Goal: Task Accomplishment & Management: Use online tool/utility

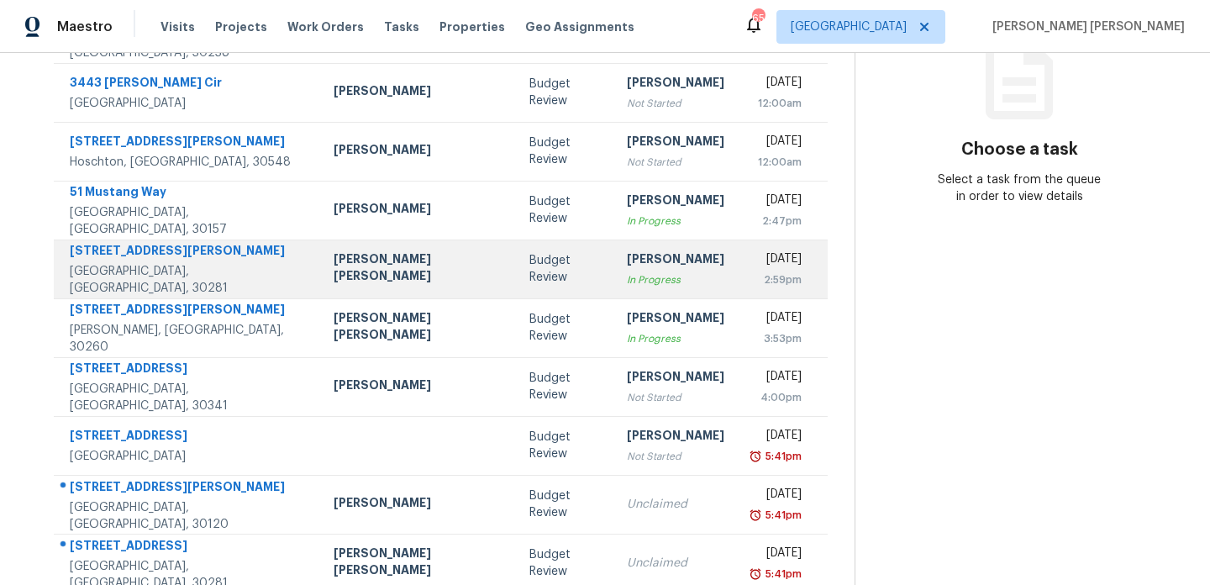
scroll to position [290, 0]
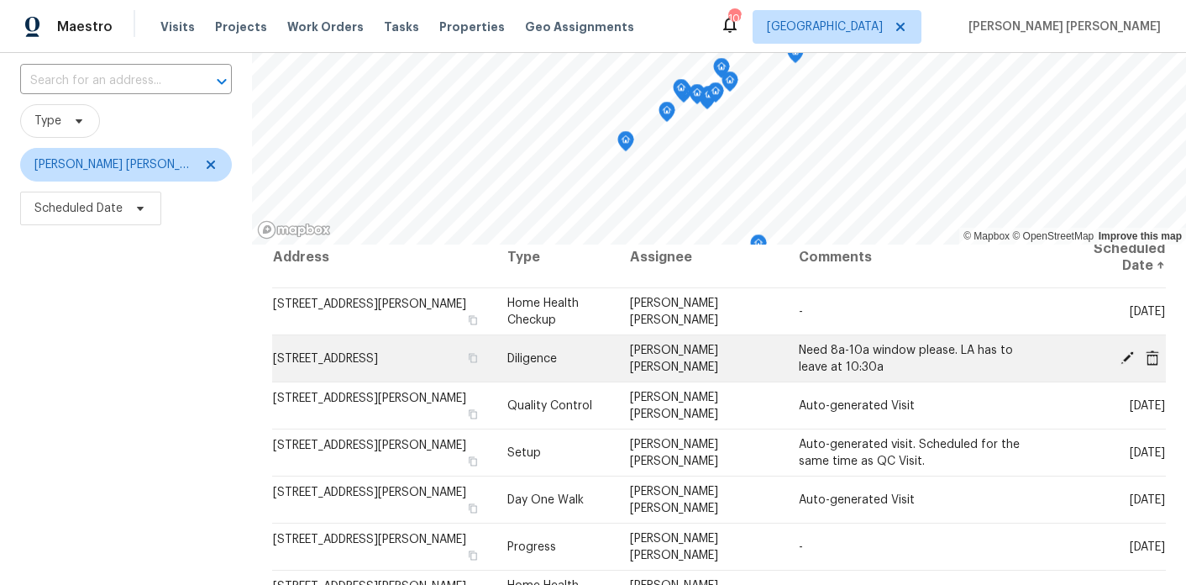
scroll to position [110, 0]
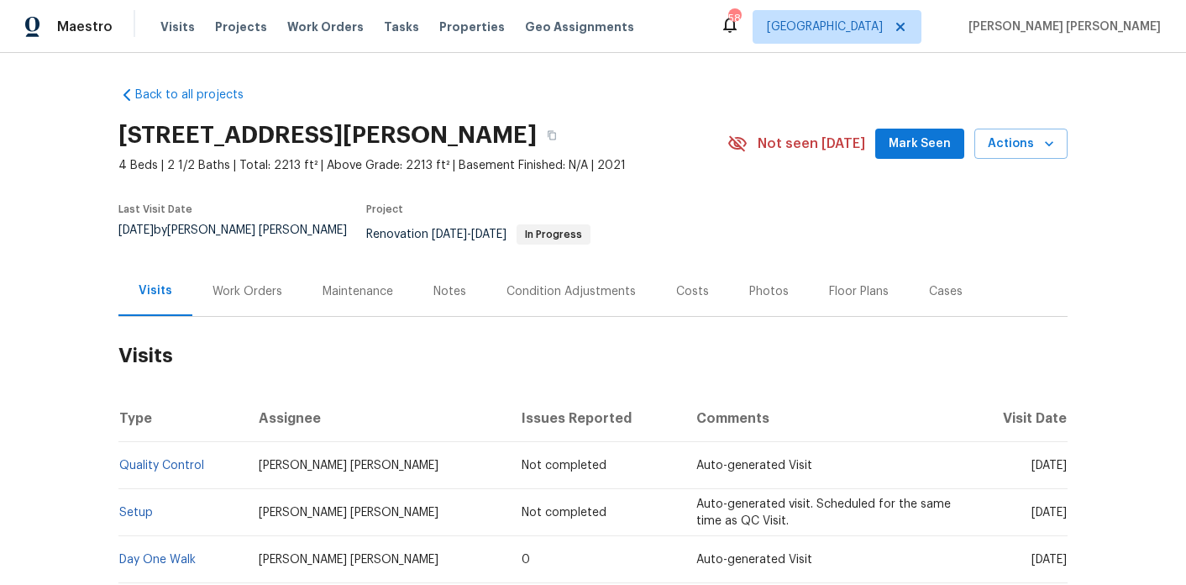
click at [259, 283] on div "Work Orders" at bounding box center [248, 291] width 70 height 17
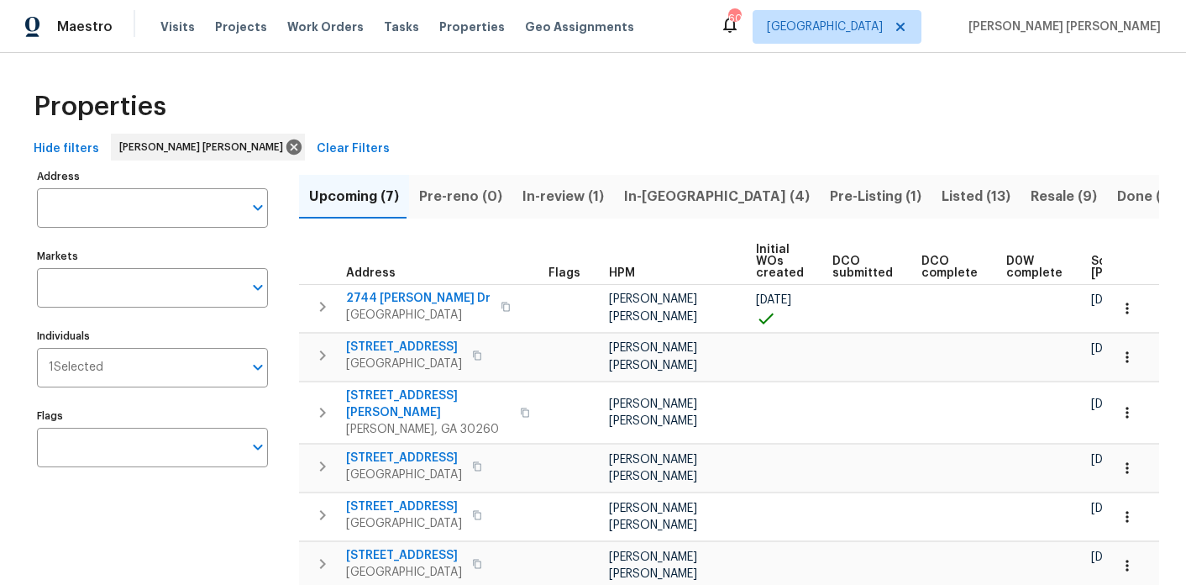
scroll to position [0, 228]
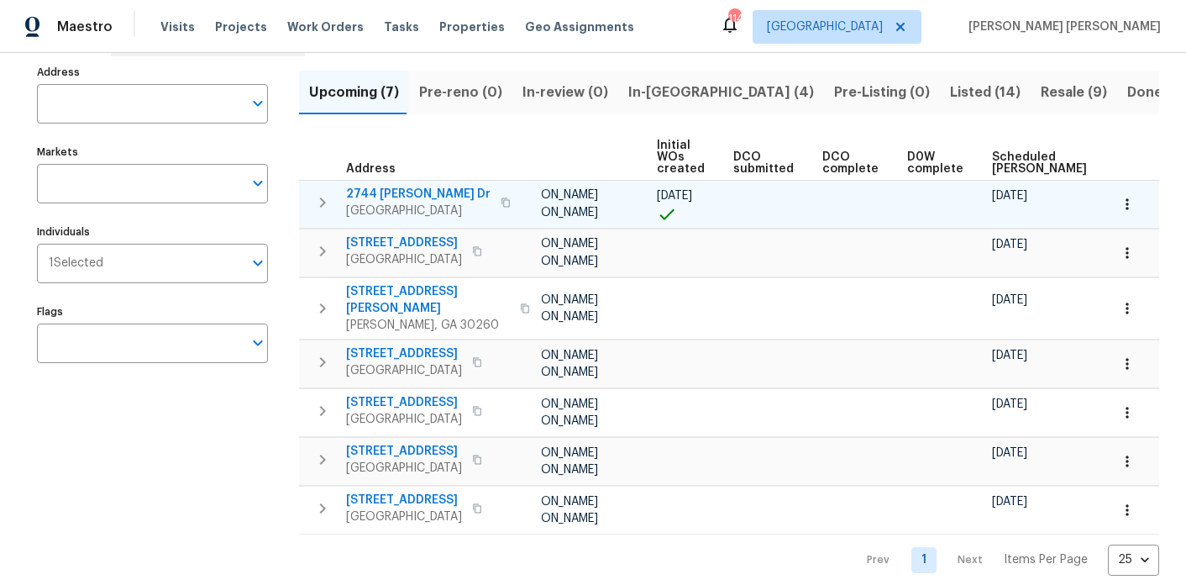
scroll to position [0, 228]
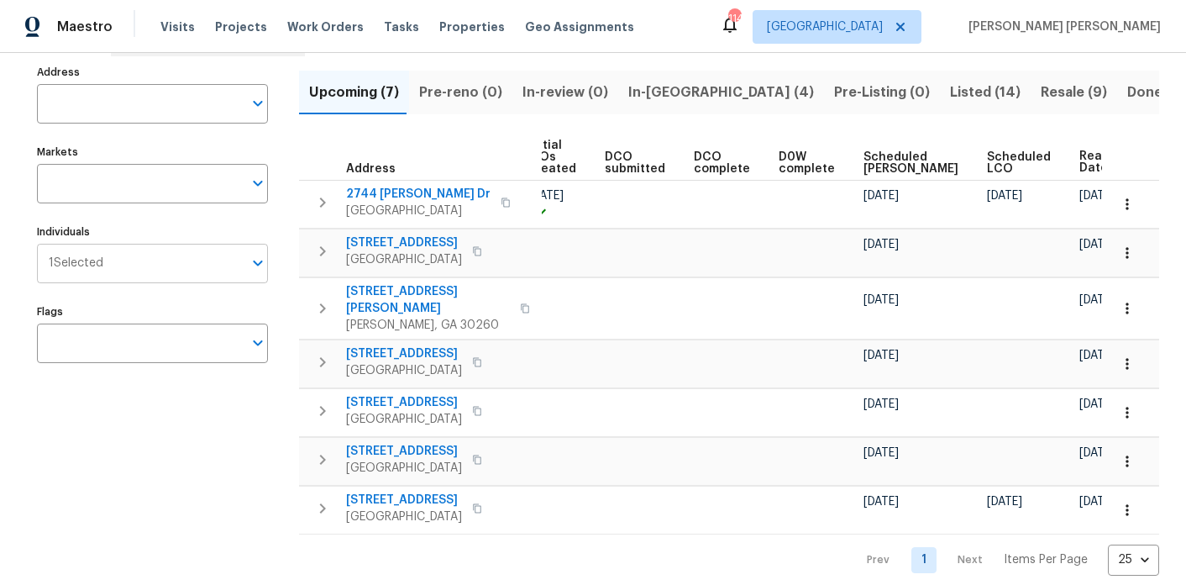
click at [163, 254] on input "Individuals" at bounding box center [172, 263] width 139 height 39
type input "jaydon"
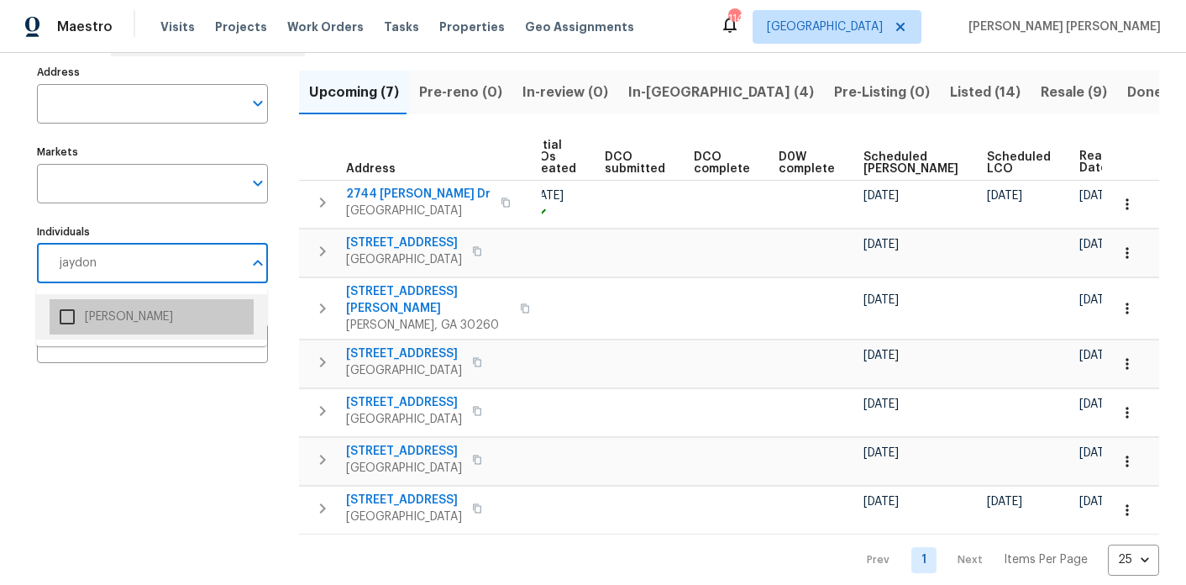
click at [154, 307] on li "[PERSON_NAME]" at bounding box center [152, 316] width 204 height 35
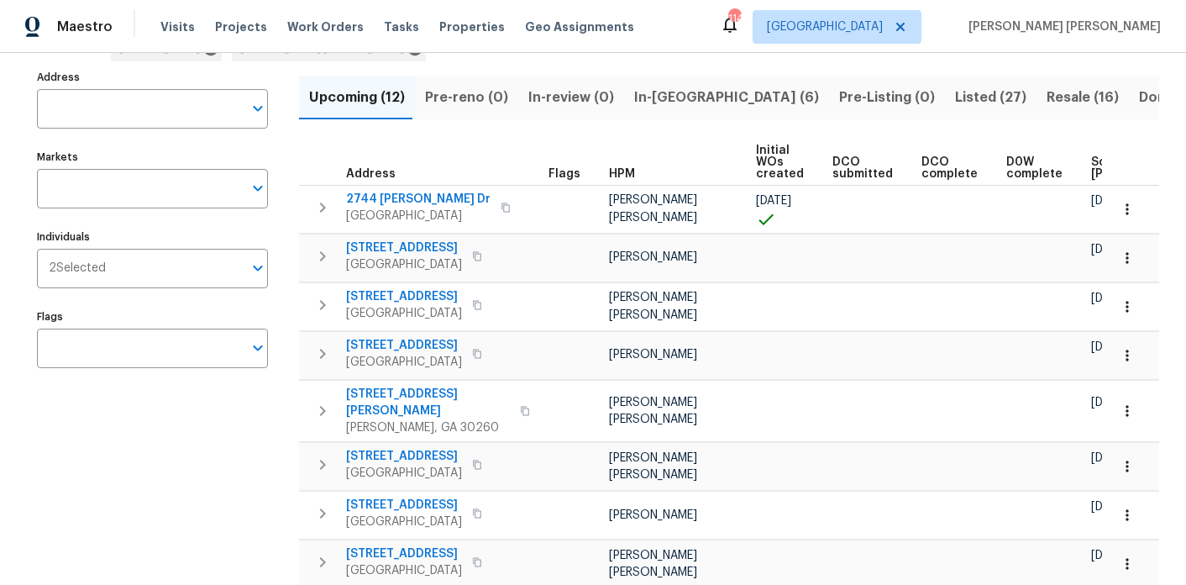
scroll to position [0, 228]
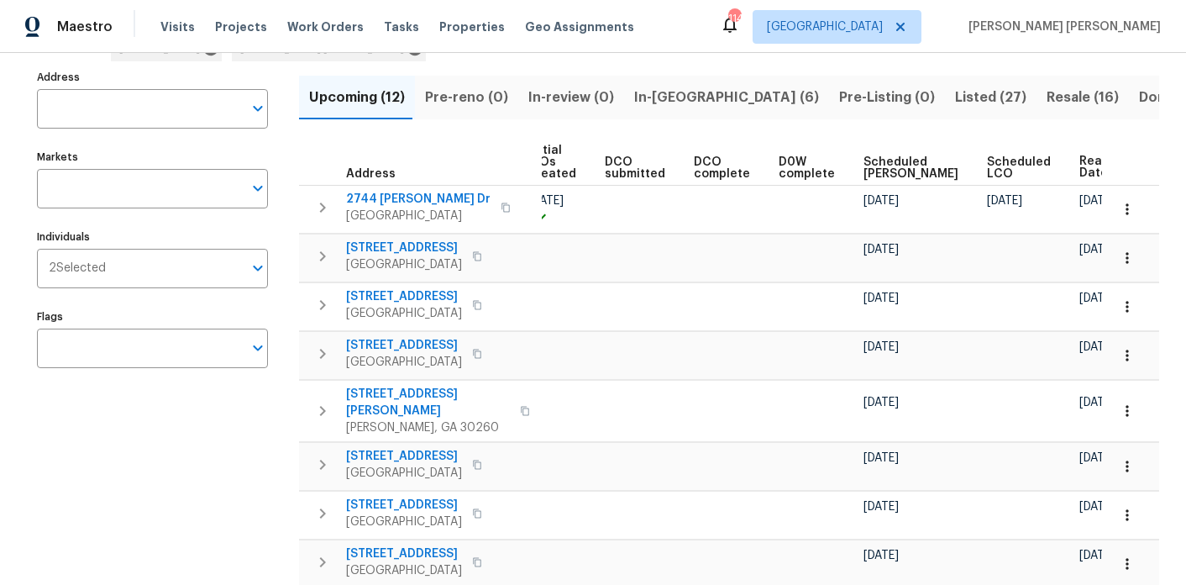
click at [1079, 157] on span "Ready Date" at bounding box center [1097, 167] width 37 height 24
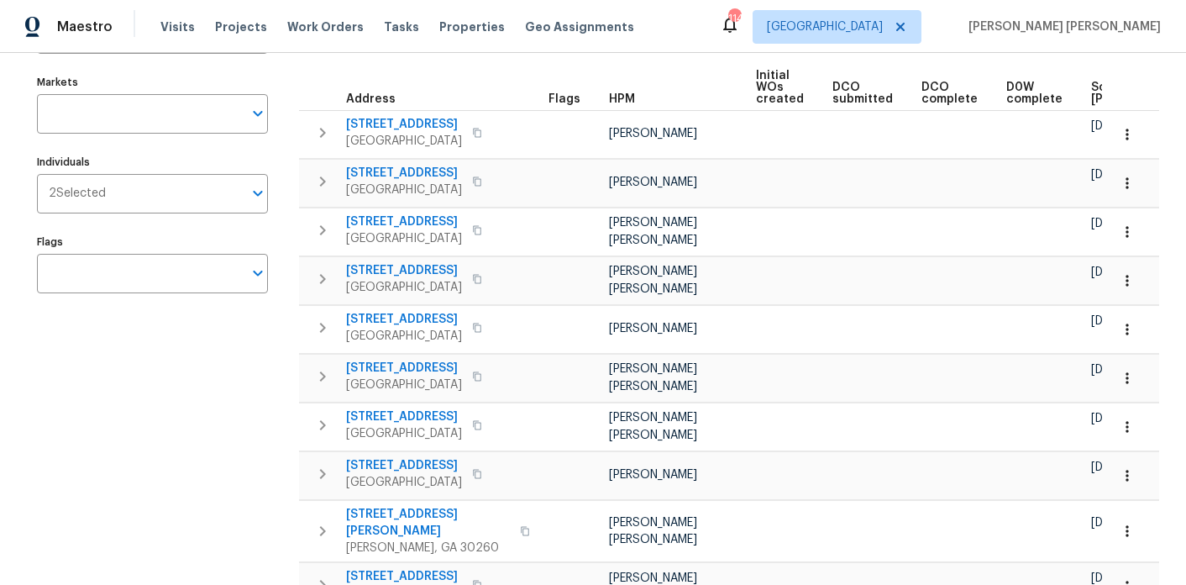
scroll to position [0, 228]
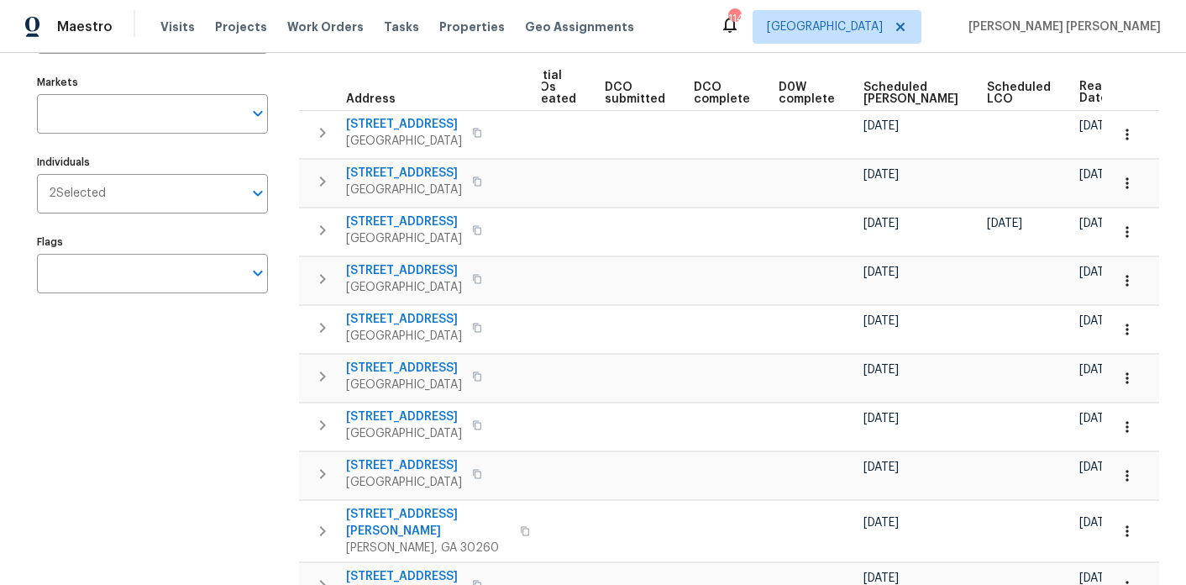
click at [1079, 97] on span "Ready Date" at bounding box center [1097, 93] width 37 height 24
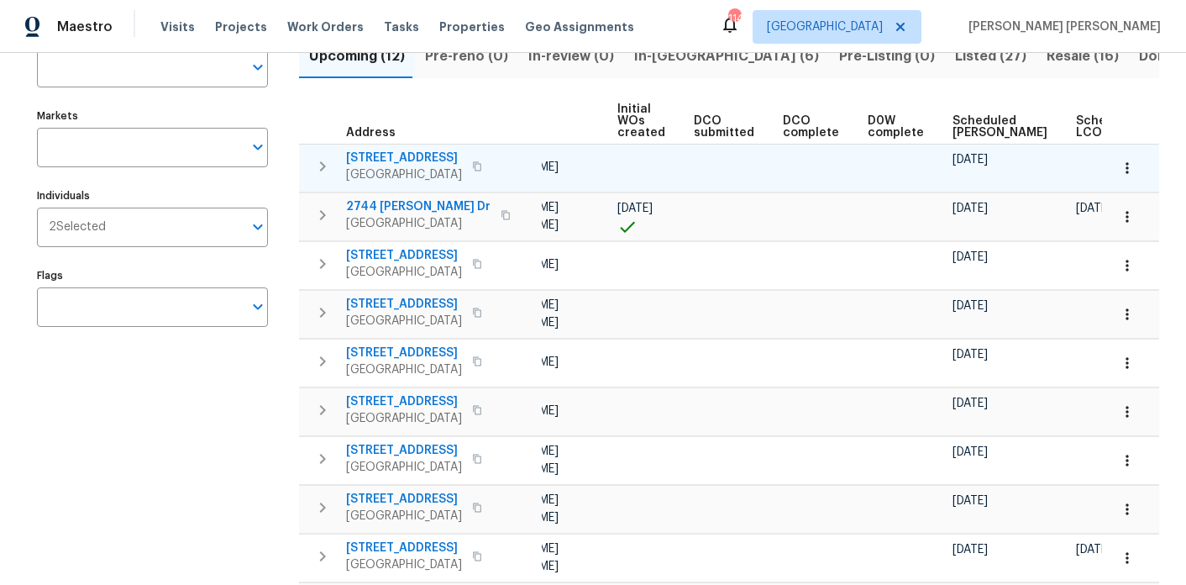
scroll to position [0, 207]
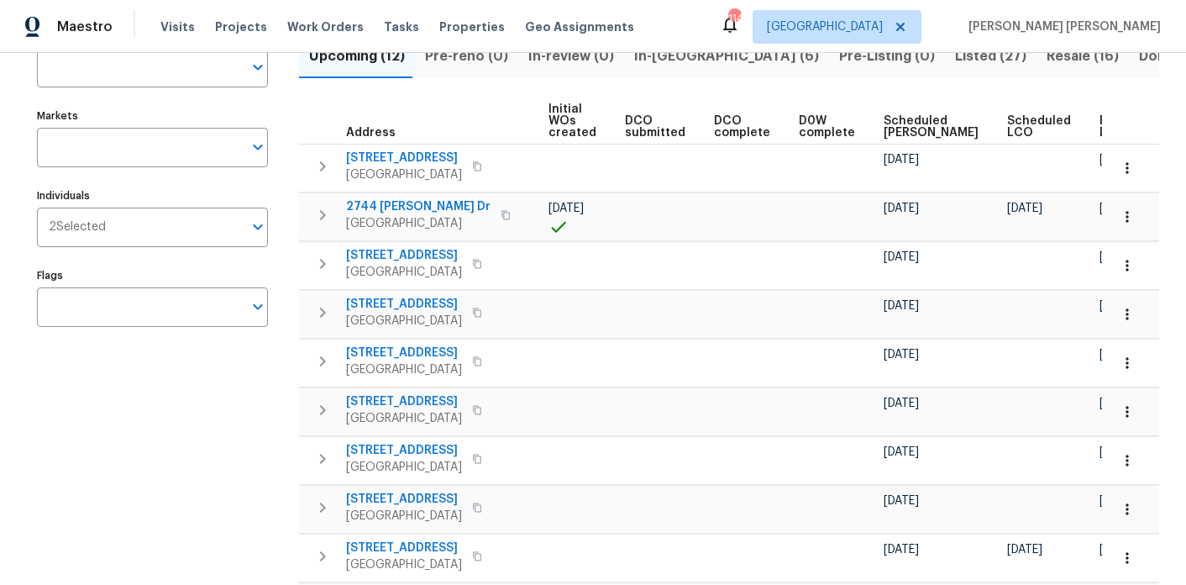
click at [1100, 117] on span "Ready Date" at bounding box center [1118, 127] width 37 height 24
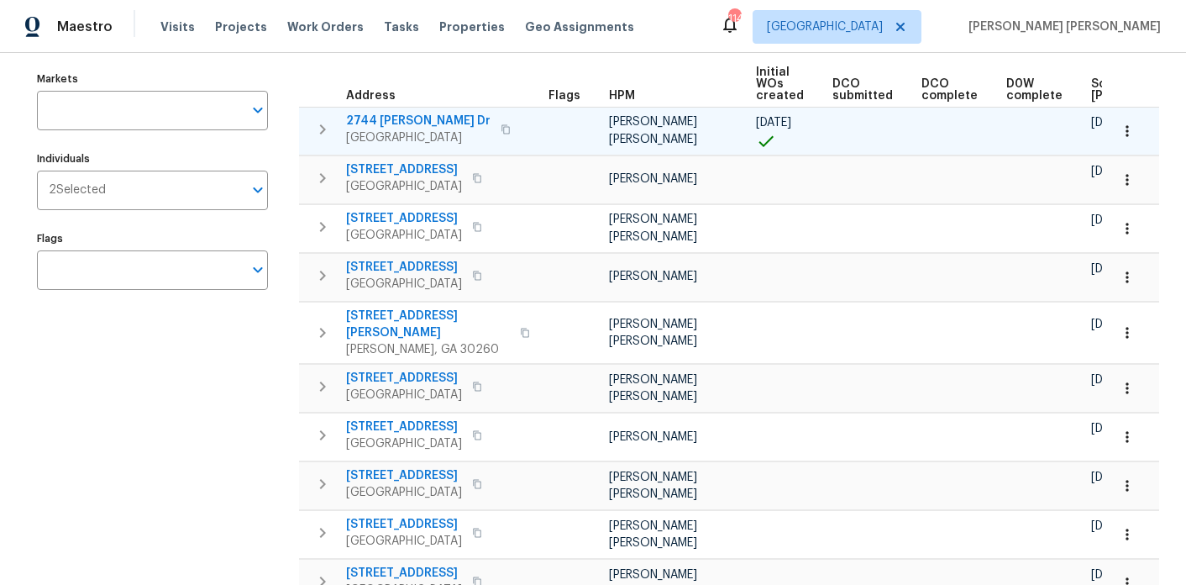
scroll to position [0, 228]
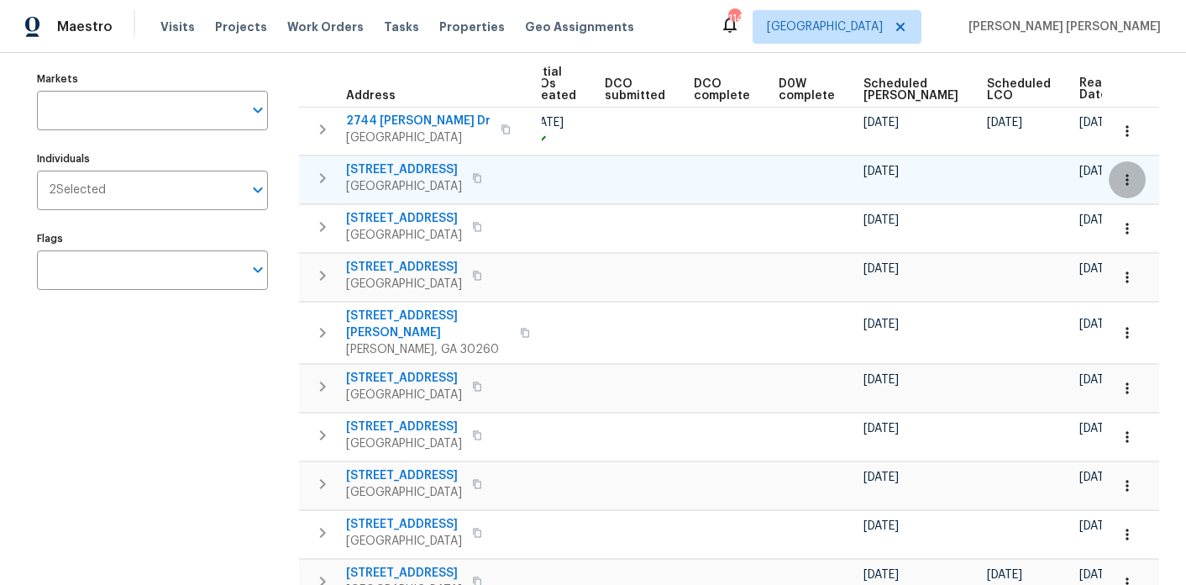
click at [1120, 171] on icon "button" at bounding box center [1127, 179] width 17 height 17
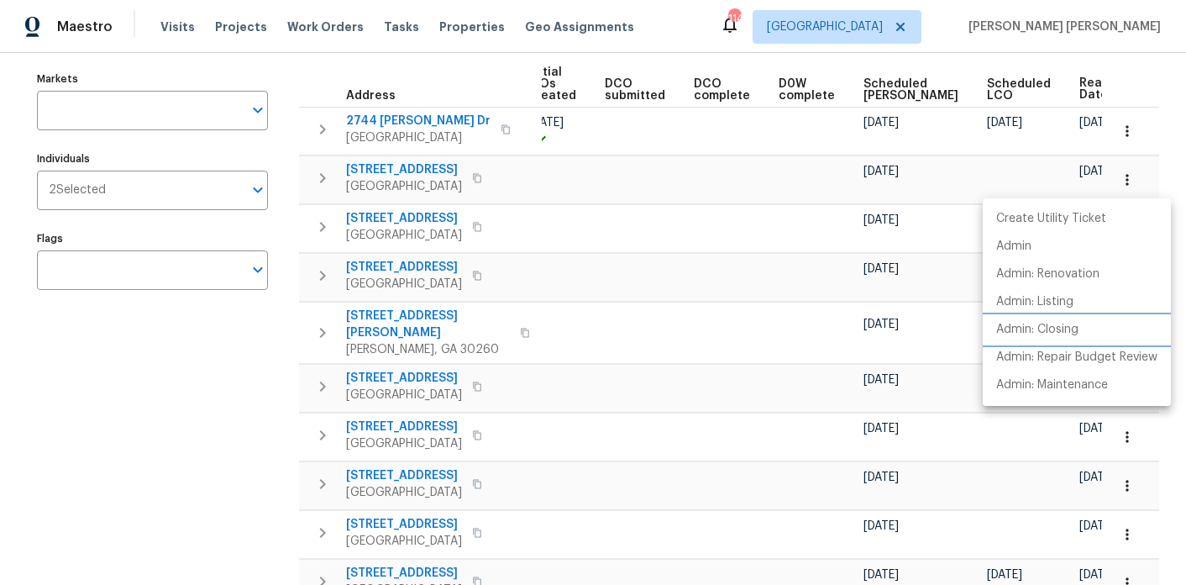
click at [1047, 325] on p "Admin: Closing" at bounding box center [1037, 330] width 82 height 18
click at [367, 118] on div at bounding box center [593, 292] width 1186 height 585
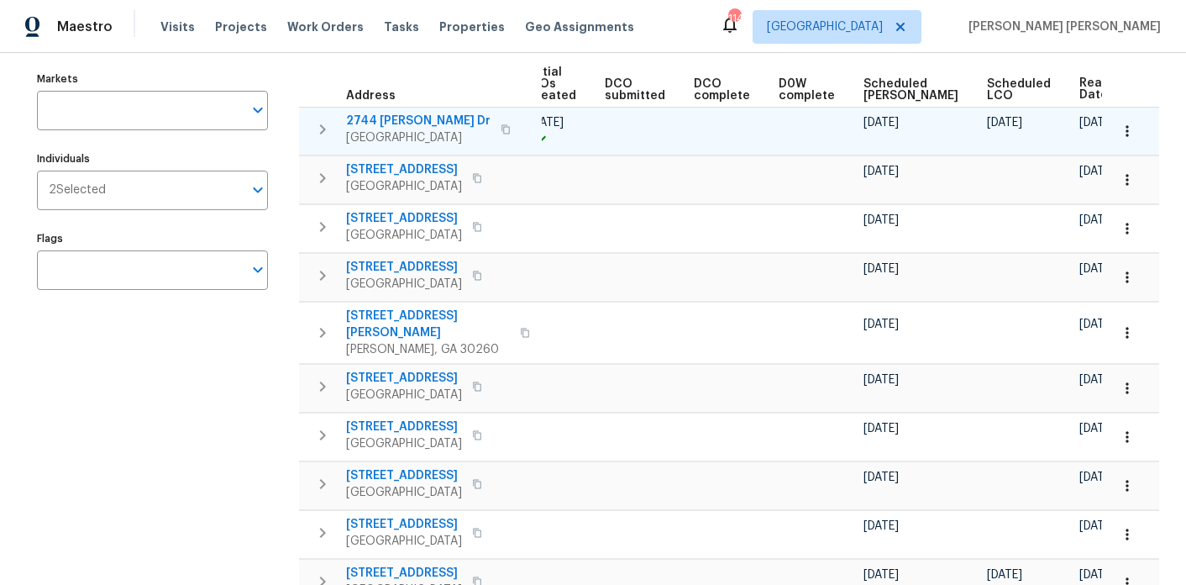
click at [379, 118] on span "2744 Lisa Dr" at bounding box center [418, 121] width 144 height 17
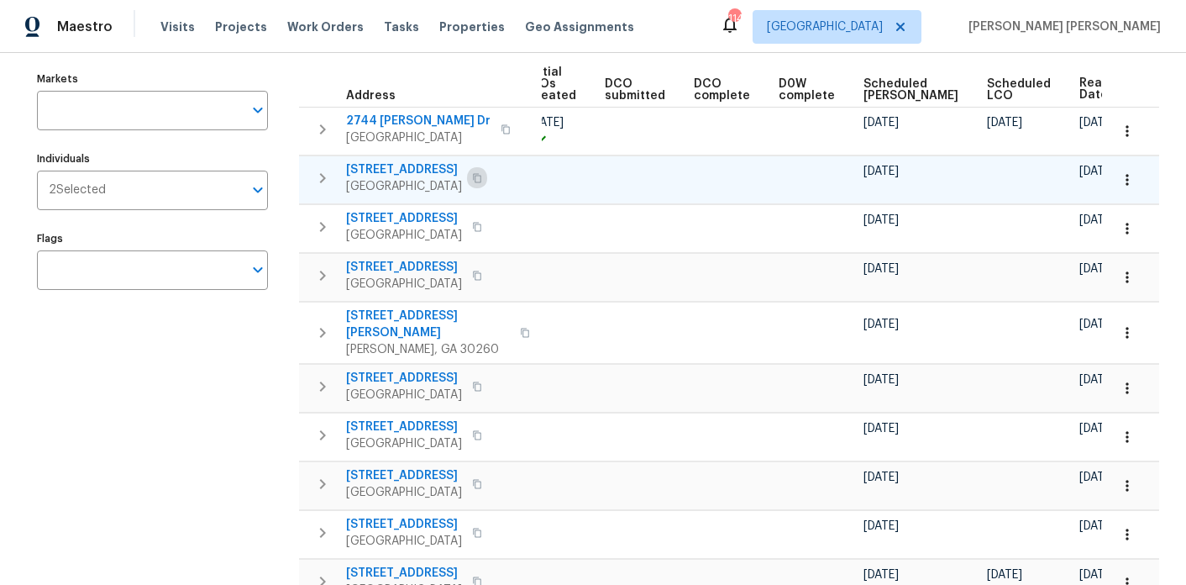
click at [482, 179] on icon "button" at bounding box center [477, 178] width 10 height 10
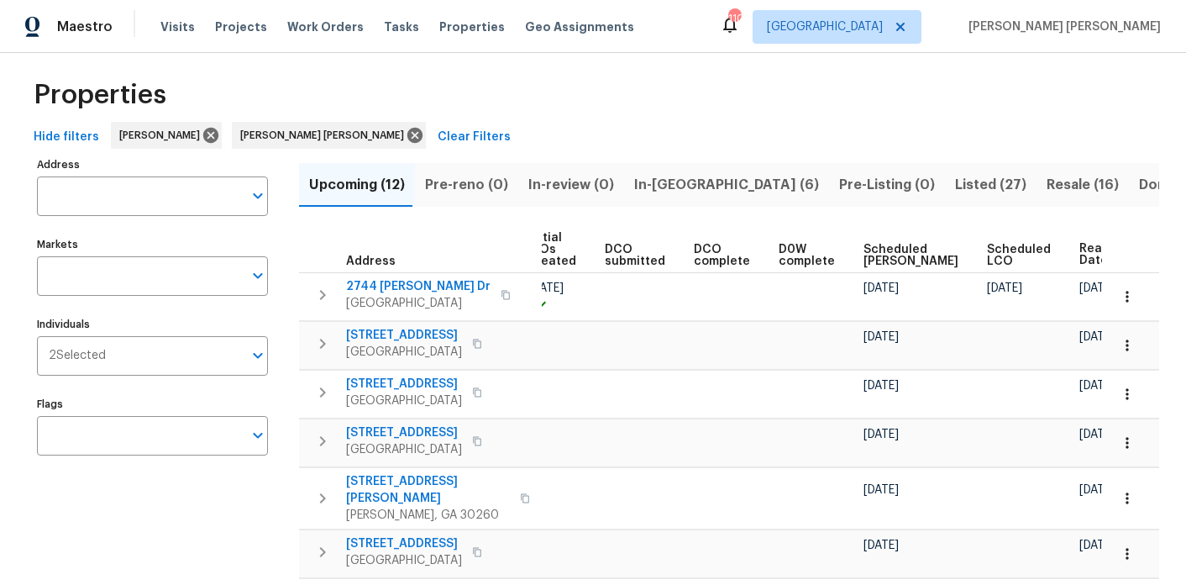
scroll to position [0, 0]
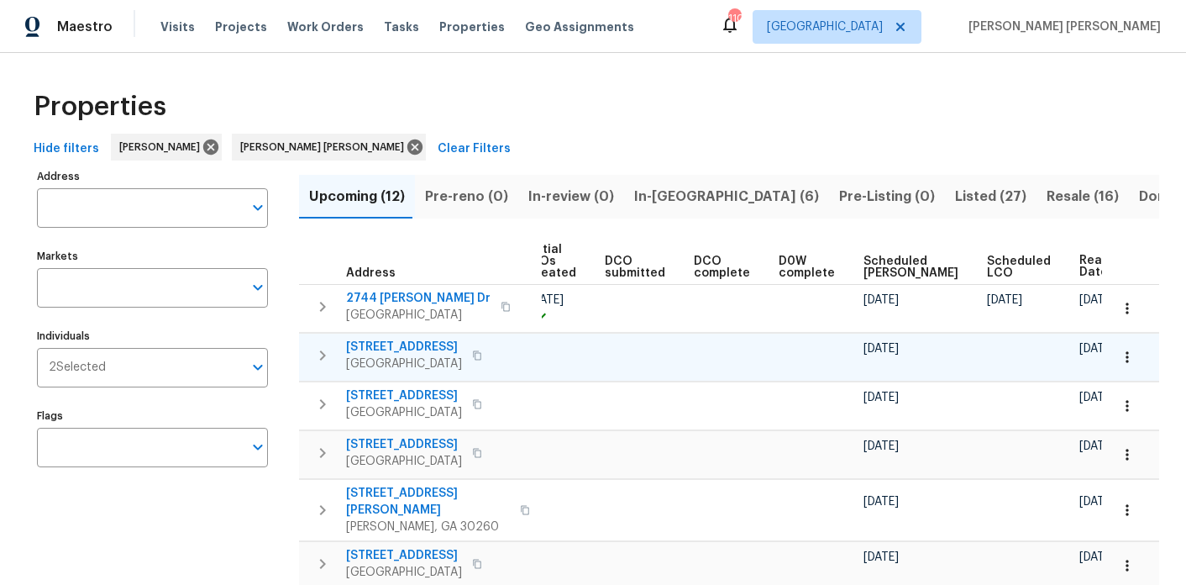
click at [482, 357] on icon "button" at bounding box center [477, 355] width 10 height 10
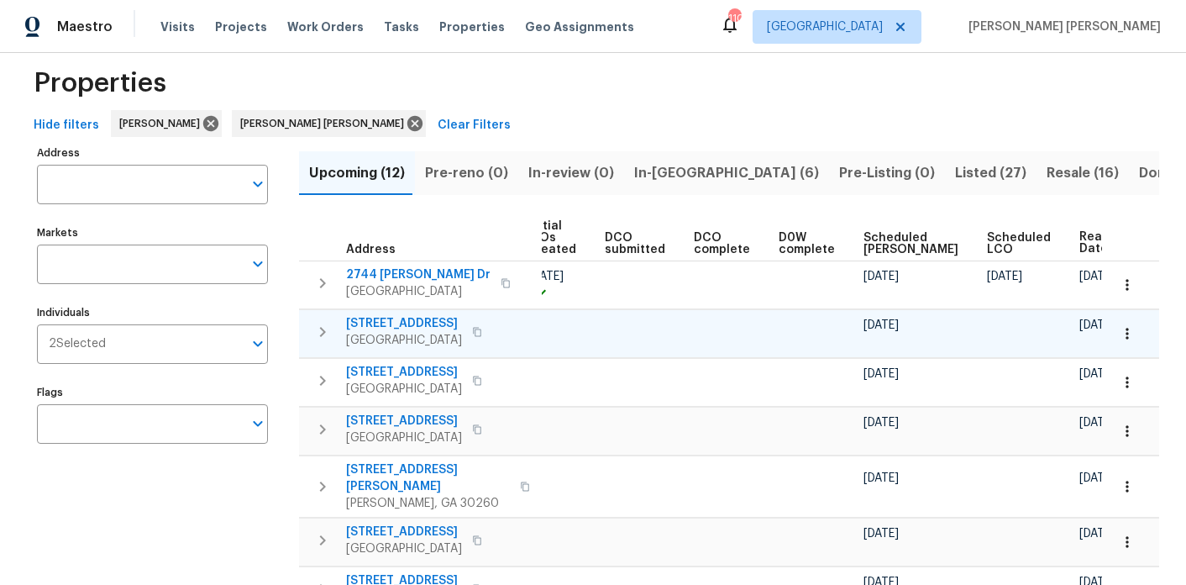
click at [482, 328] on icon "button" at bounding box center [477, 332] width 10 height 10
click at [667, 178] on span "In-reno (6)" at bounding box center [726, 173] width 185 height 24
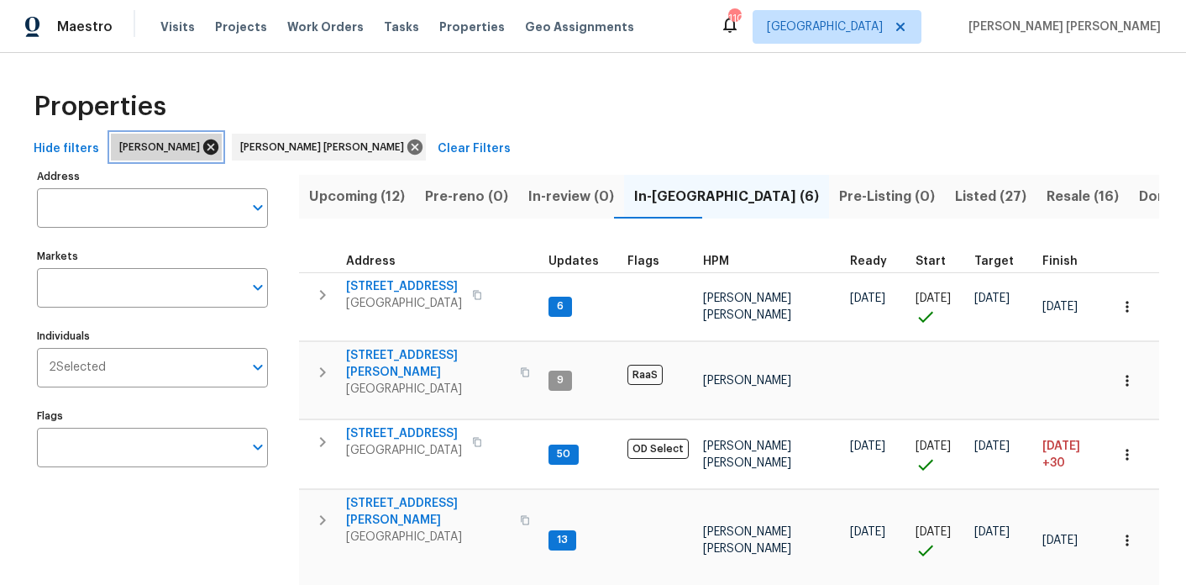
click at [203, 144] on icon at bounding box center [210, 146] width 15 height 15
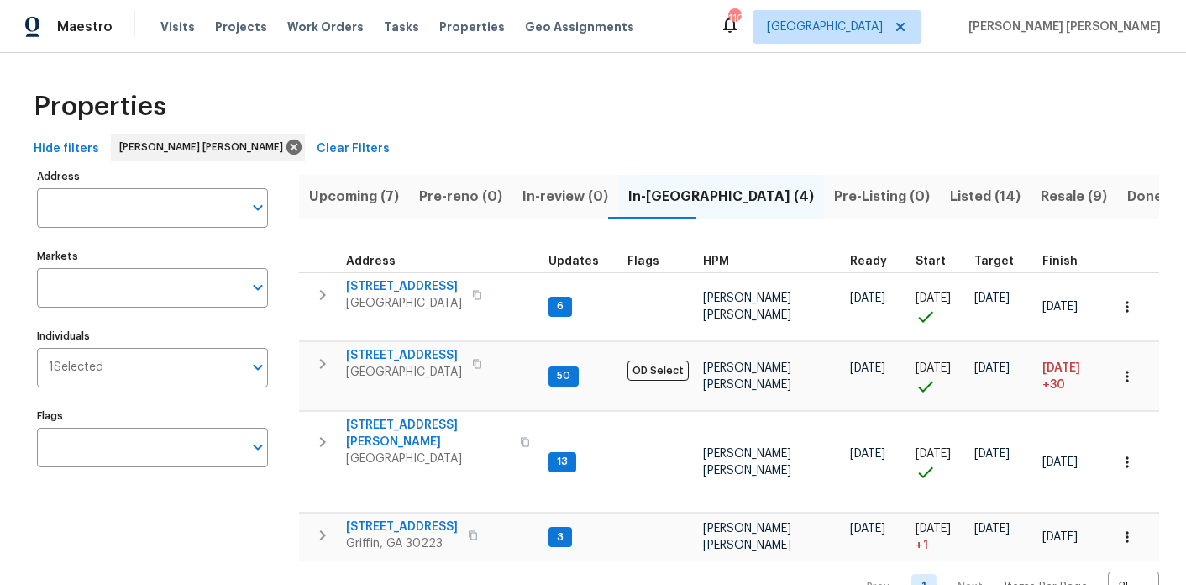
scroll to position [36, 0]
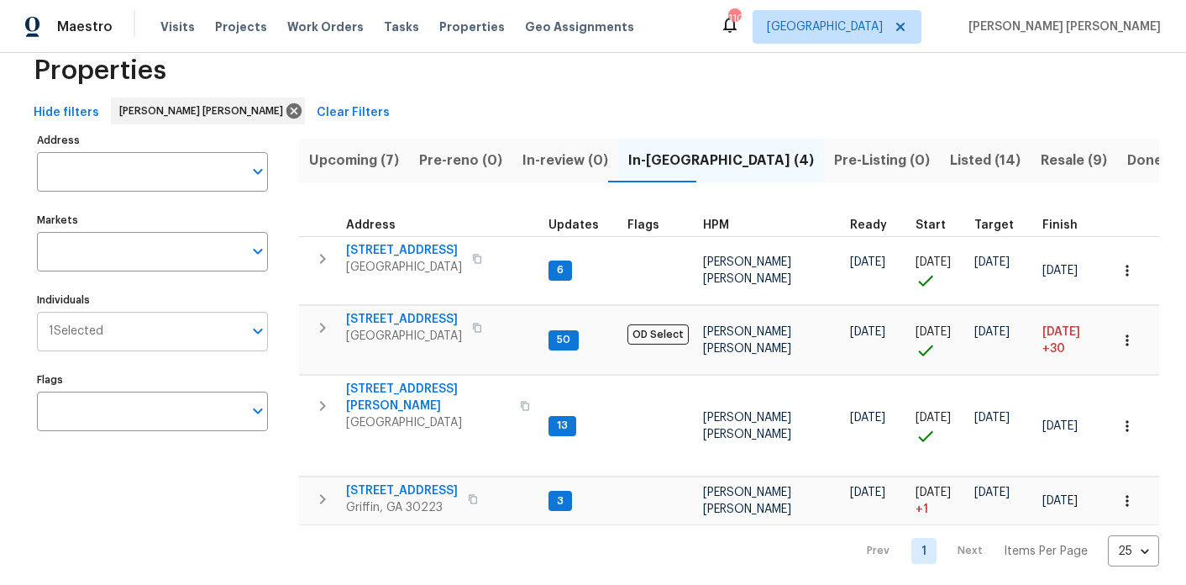
click at [154, 348] on input "Individuals" at bounding box center [172, 331] width 139 height 39
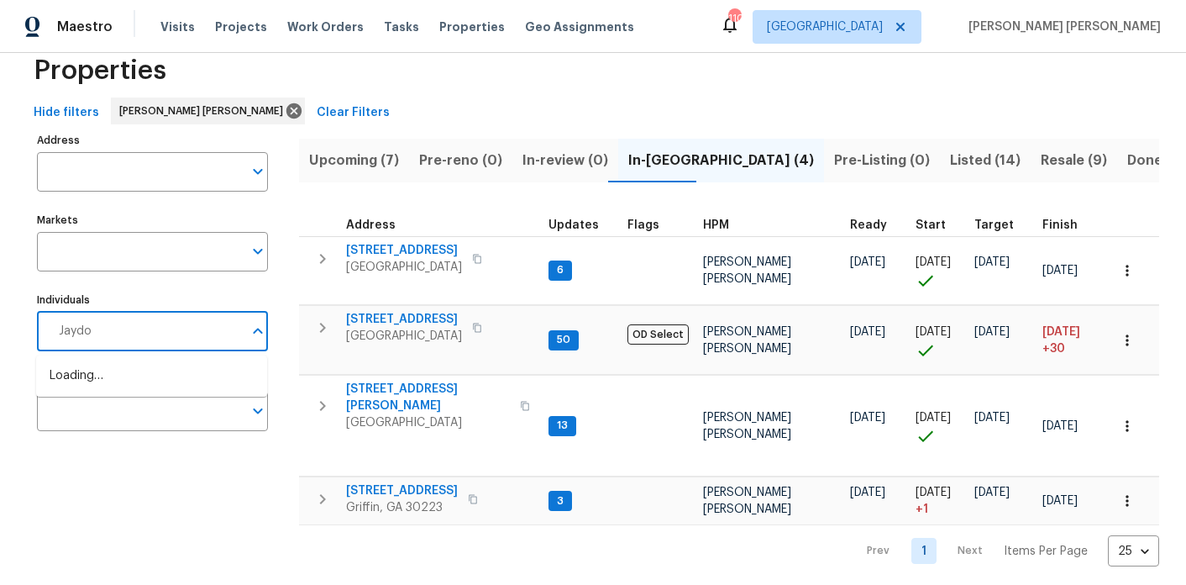
type input "Jaydon"
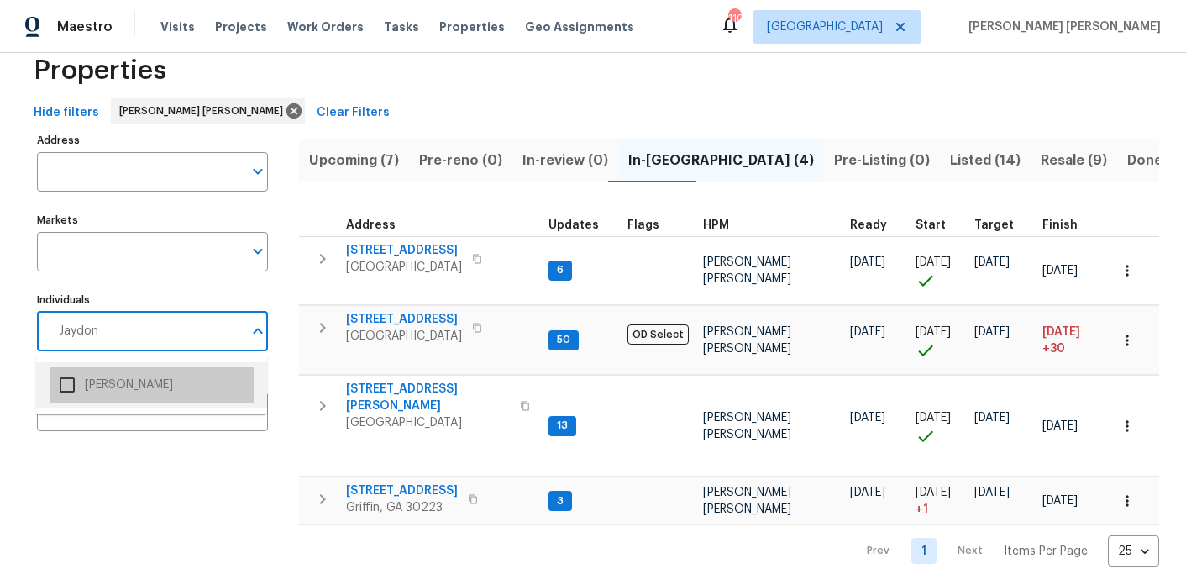
click at [93, 388] on li "Jaydon Entrekin" at bounding box center [152, 384] width 204 height 35
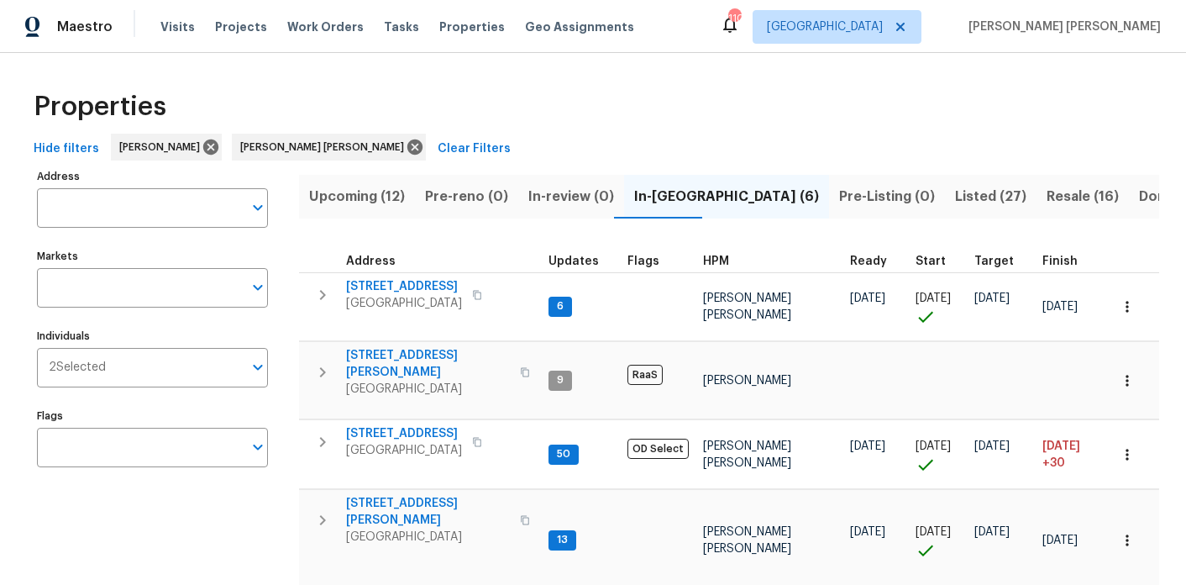
click at [334, 196] on span "Upcoming (12)" at bounding box center [357, 197] width 96 height 24
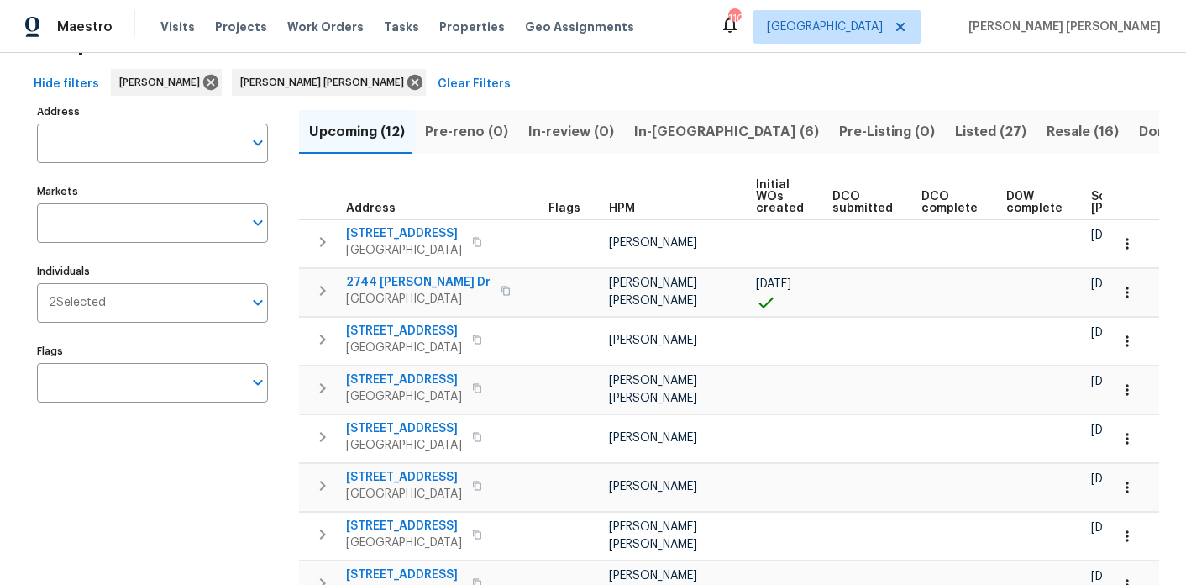
scroll to position [0, 207]
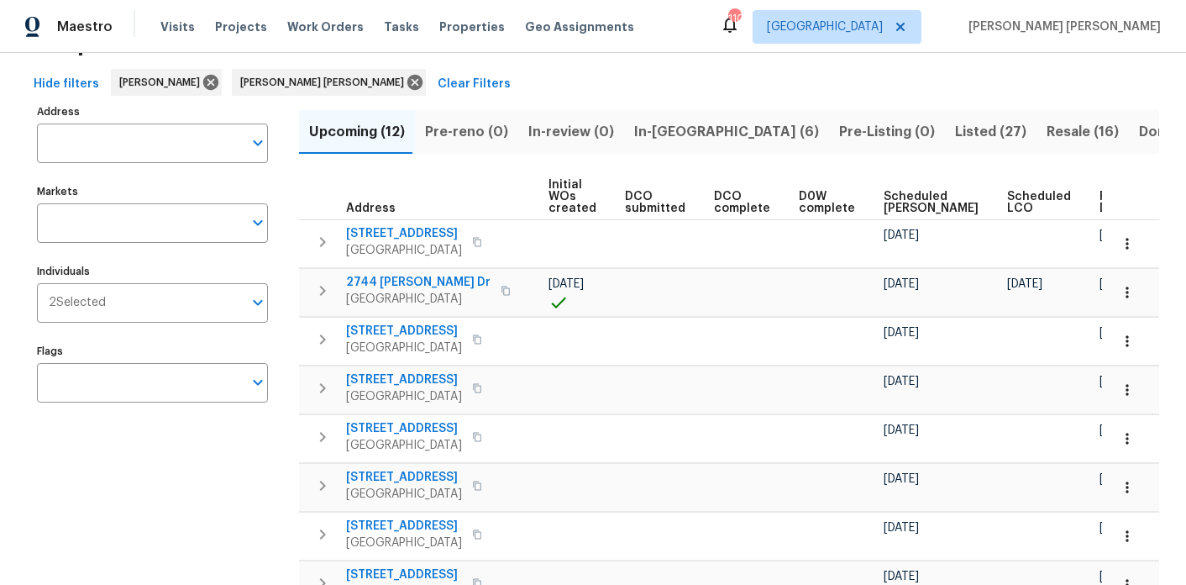
click at [1100, 205] on span "Ready Date" at bounding box center [1118, 203] width 37 height 24
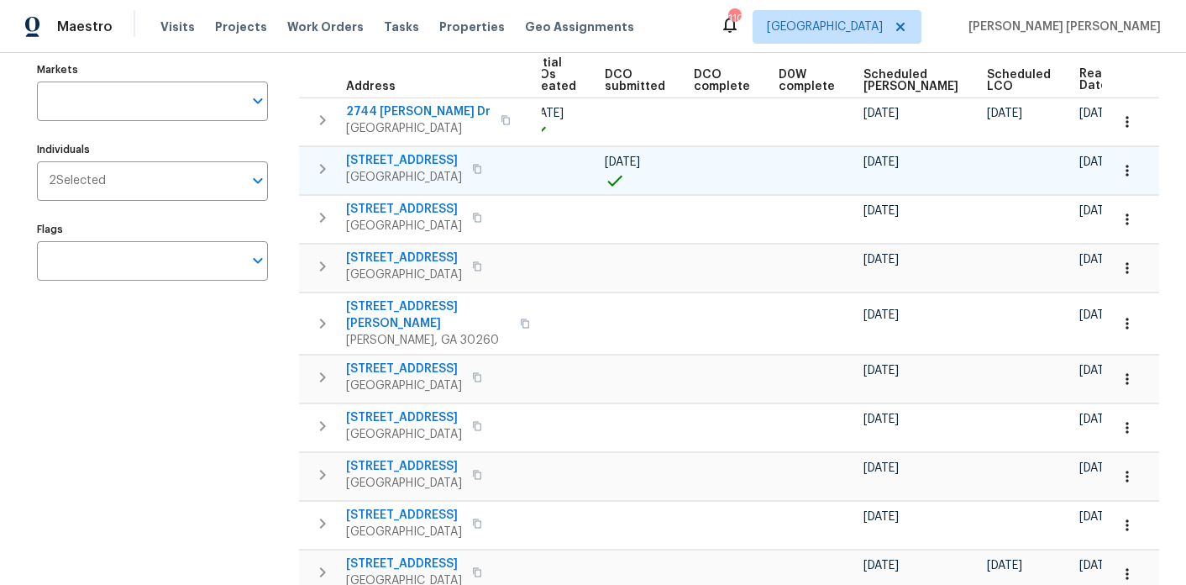
scroll to position [199, 0]
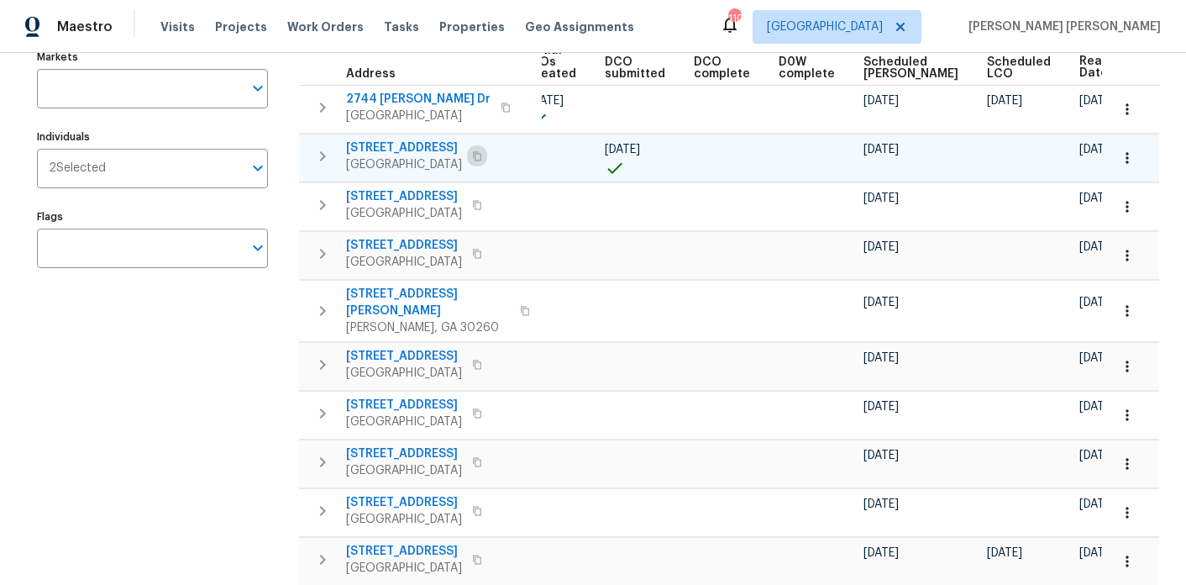
click at [487, 157] on button "button" at bounding box center [477, 156] width 20 height 24
click at [482, 155] on icon "button" at bounding box center [477, 156] width 10 height 10
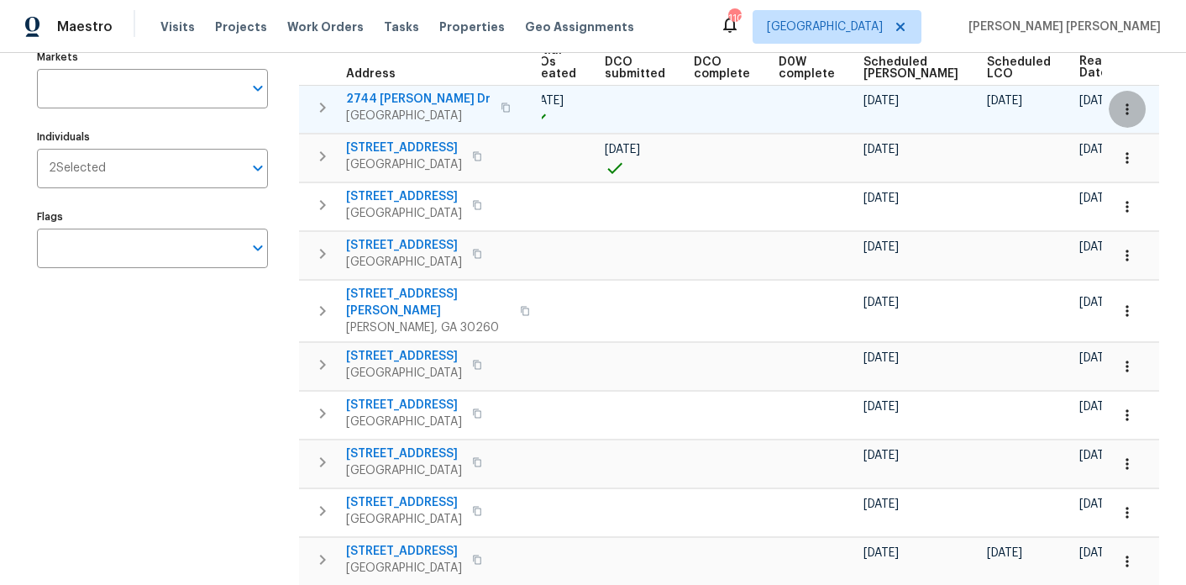
click at [1134, 108] on icon "button" at bounding box center [1127, 109] width 17 height 17
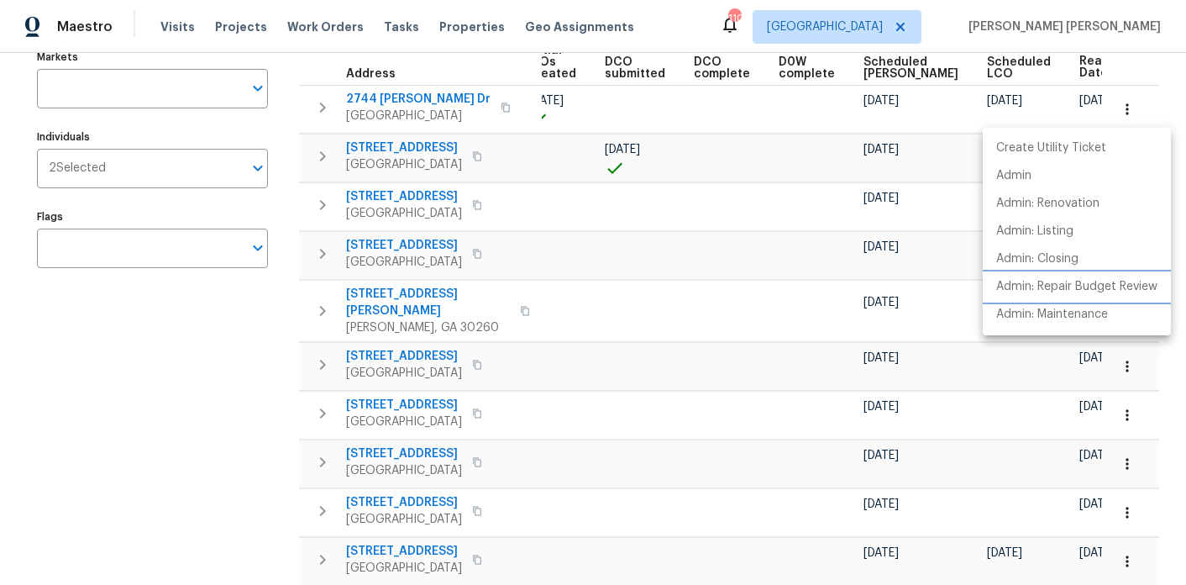
click at [1058, 281] on p "Admin: Repair Budget Review" at bounding box center [1076, 287] width 161 height 18
click at [269, 386] on div at bounding box center [593, 292] width 1186 height 585
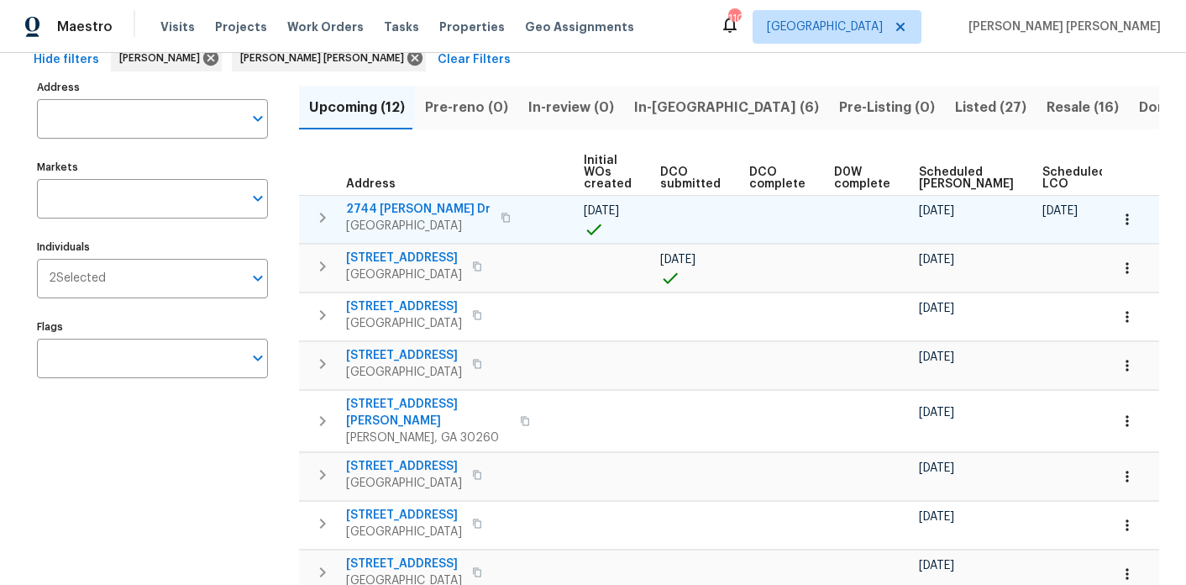
scroll to position [0, 228]
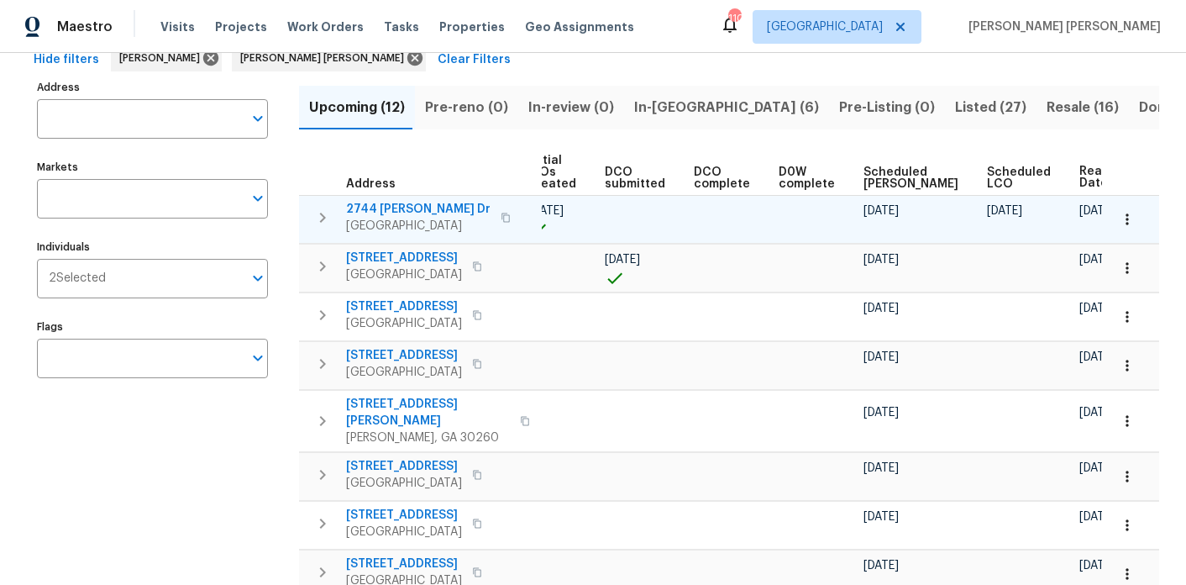
click at [501, 220] on icon "button" at bounding box center [506, 218] width 10 height 10
click at [1123, 211] on icon "button" at bounding box center [1127, 219] width 17 height 17
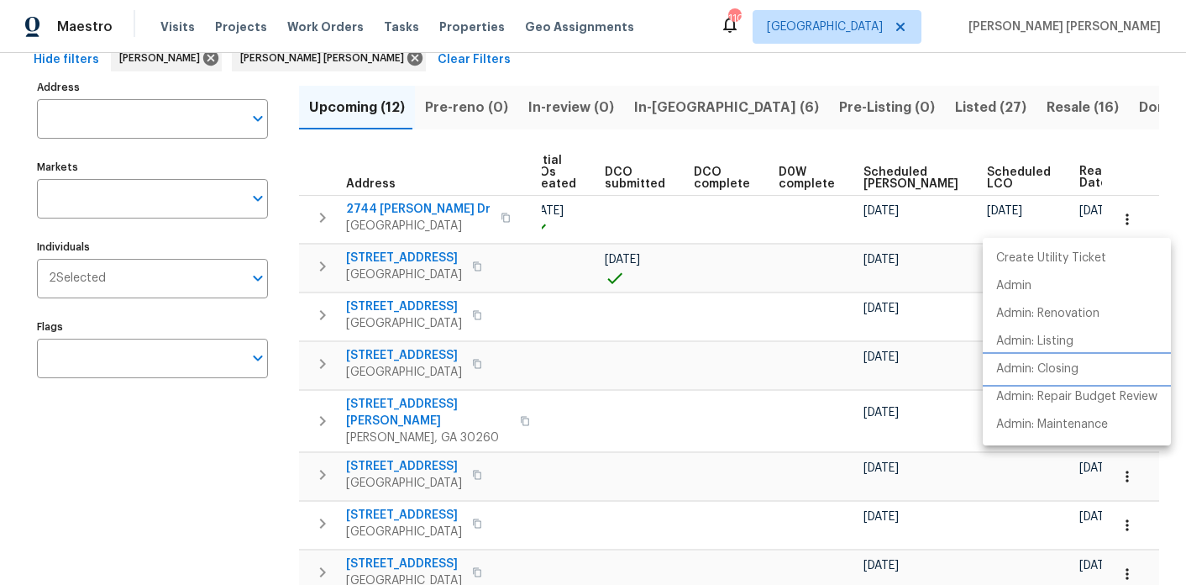
click at [1070, 370] on p "Admin: Closing" at bounding box center [1037, 369] width 82 height 18
click at [209, 490] on div at bounding box center [593, 292] width 1186 height 585
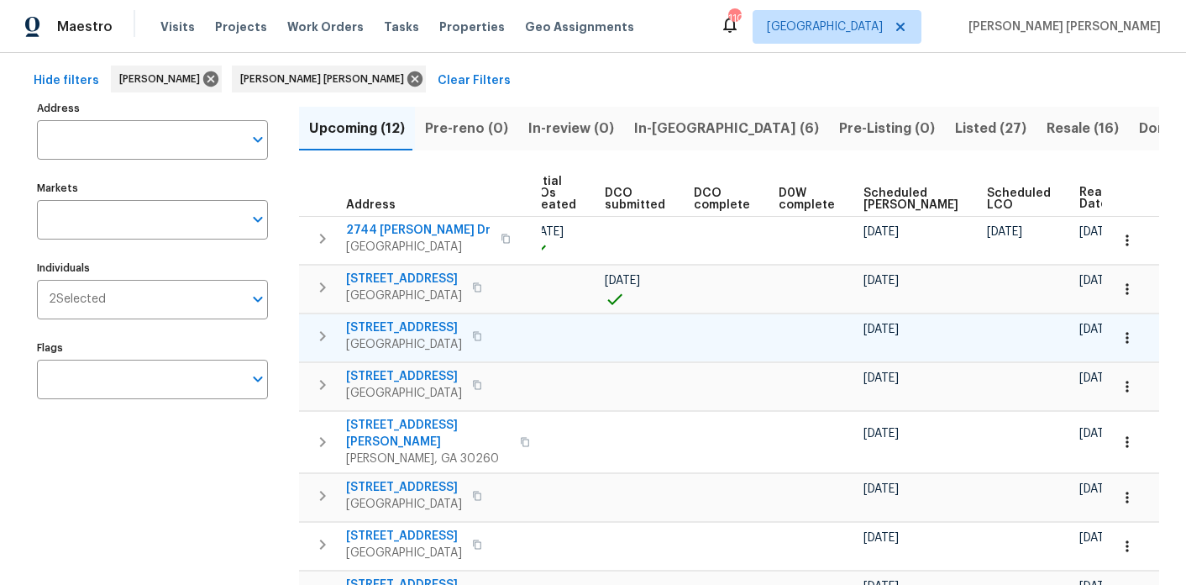
scroll to position [65, 0]
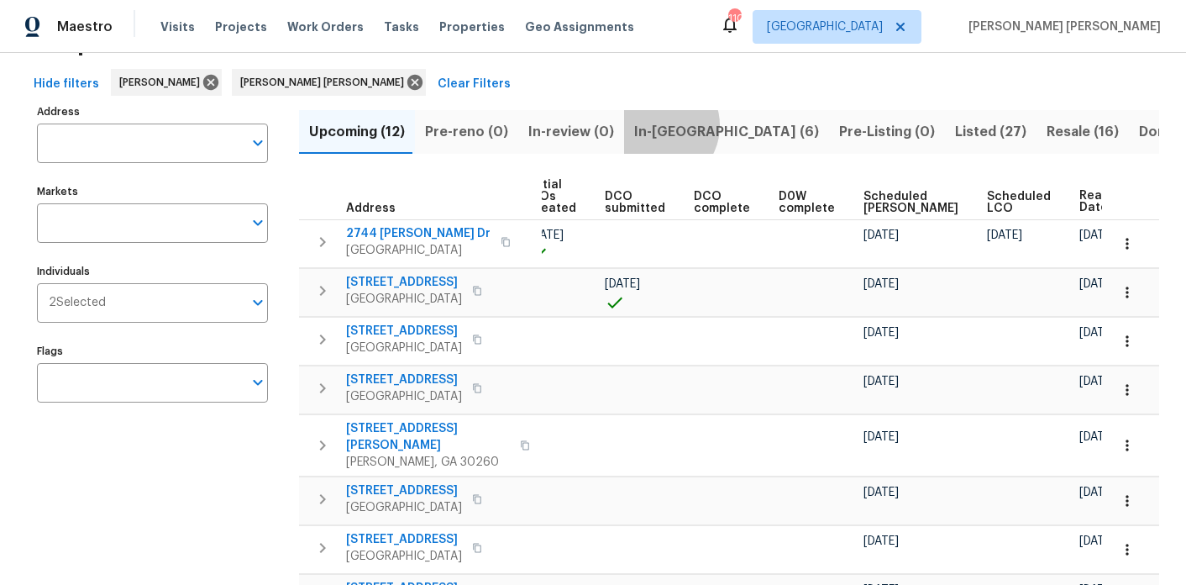
click at [648, 125] on span "In-reno (6)" at bounding box center [726, 132] width 185 height 24
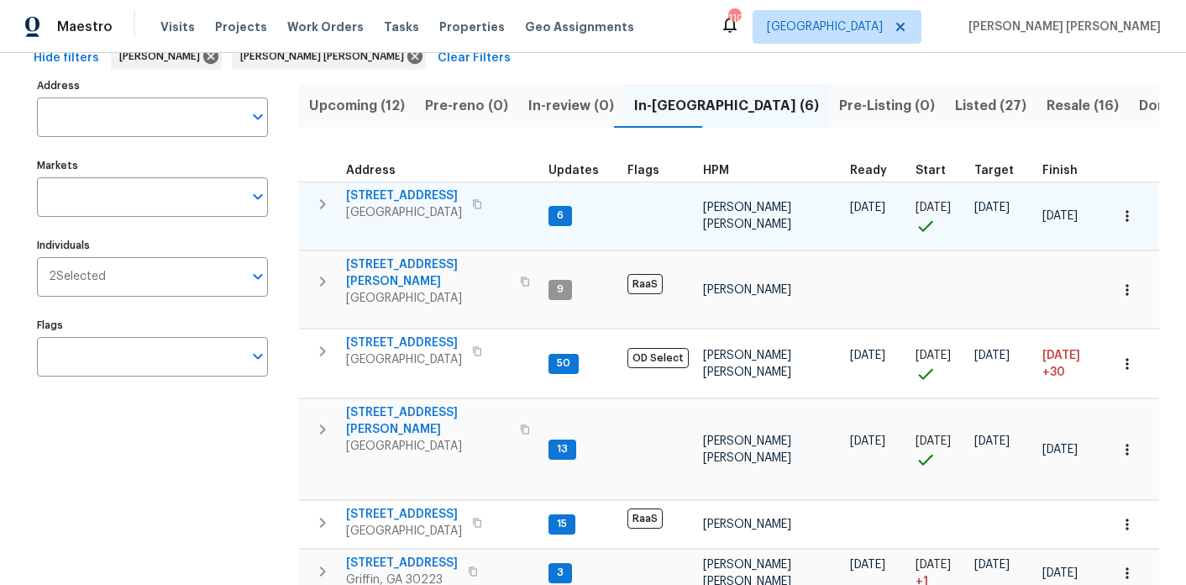
scroll to position [155, 0]
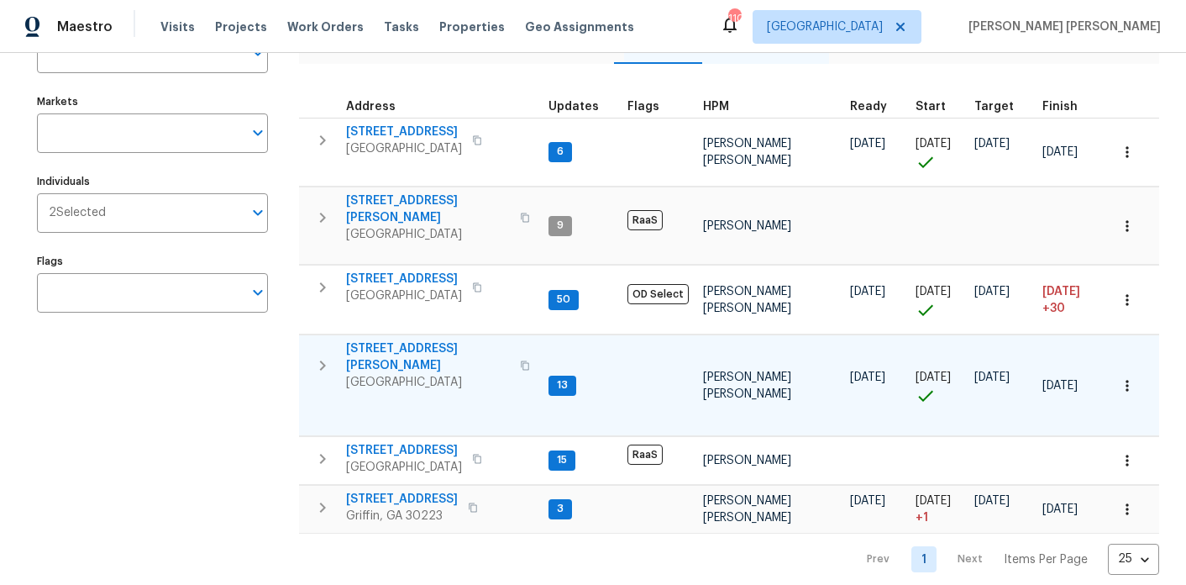
click at [420, 344] on span "2811 Carnes Rd" at bounding box center [428, 357] width 164 height 34
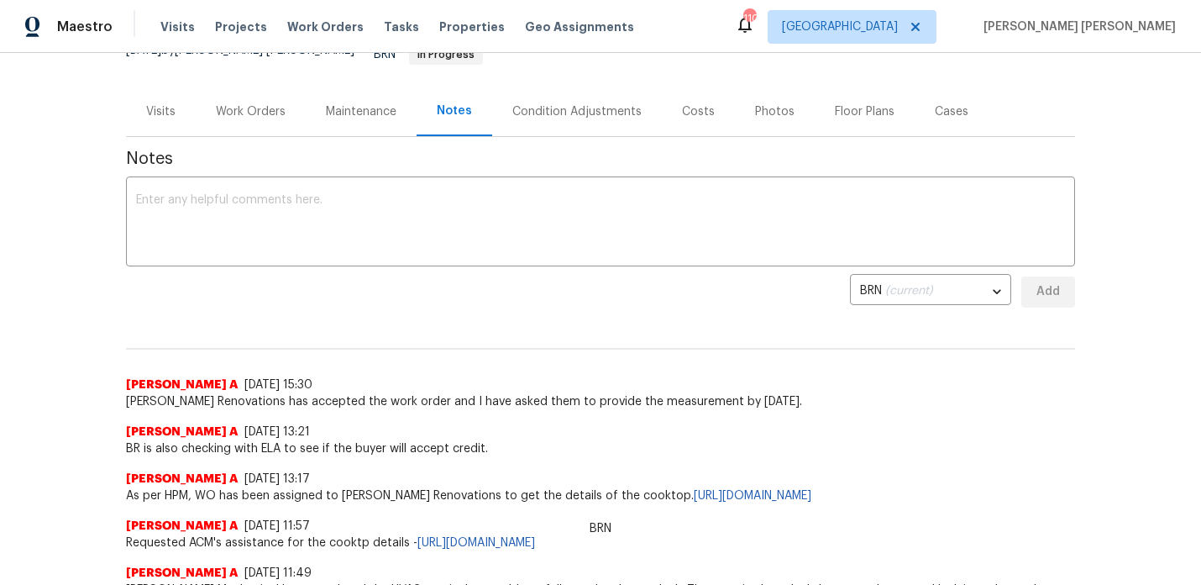
scroll to position [173, 0]
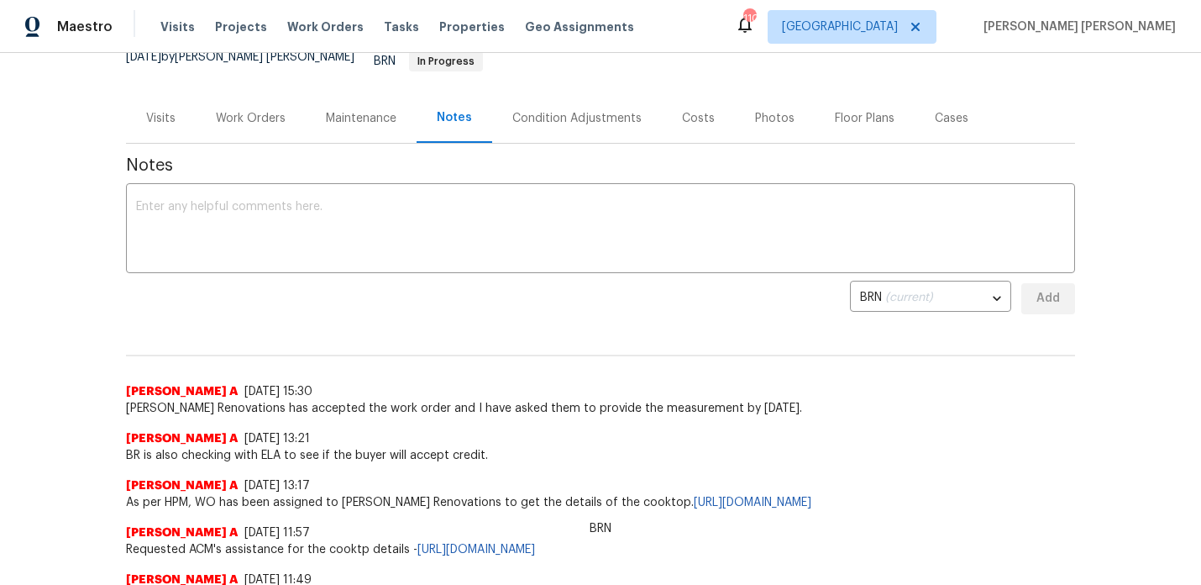
click at [273, 120] on div "Work Orders" at bounding box center [251, 118] width 110 height 50
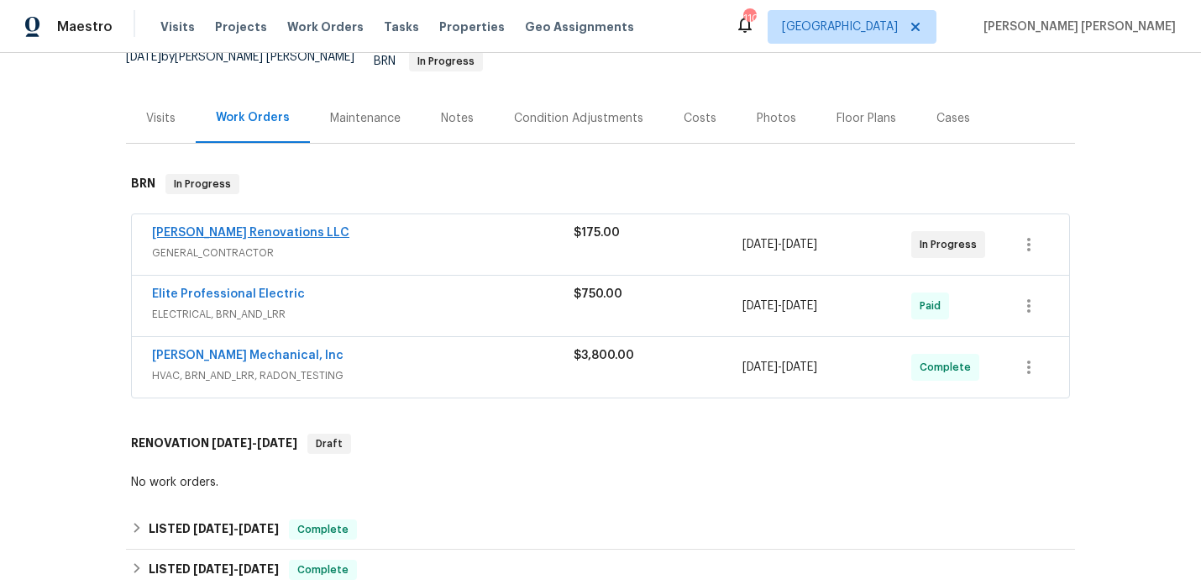
scroll to position [244, 0]
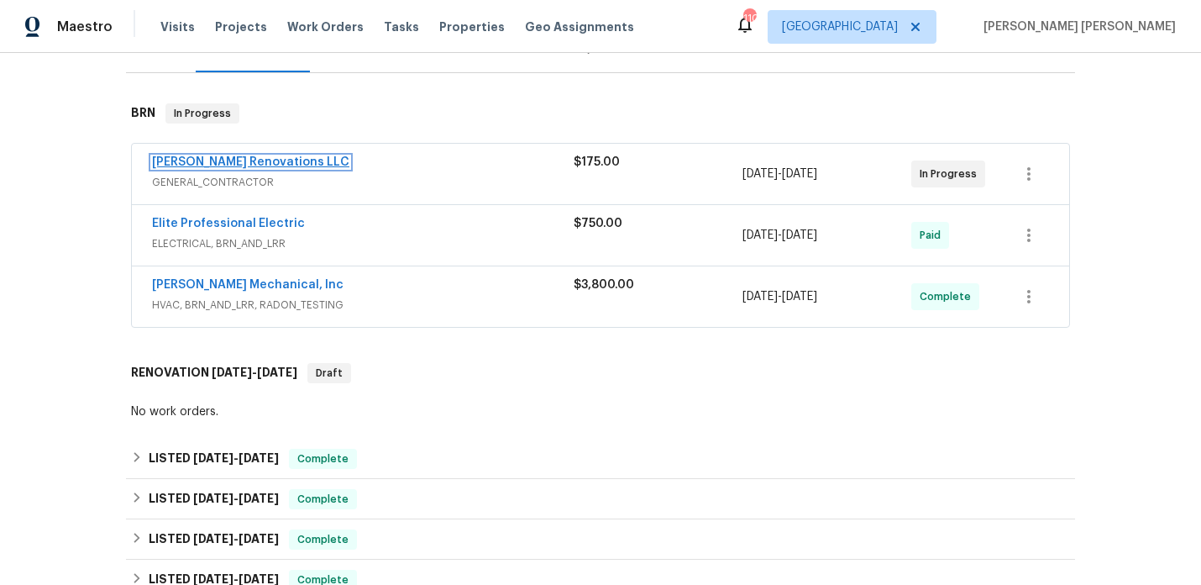
click at [265, 156] on link "Aseem Renovations LLC" at bounding box center [250, 162] width 197 height 12
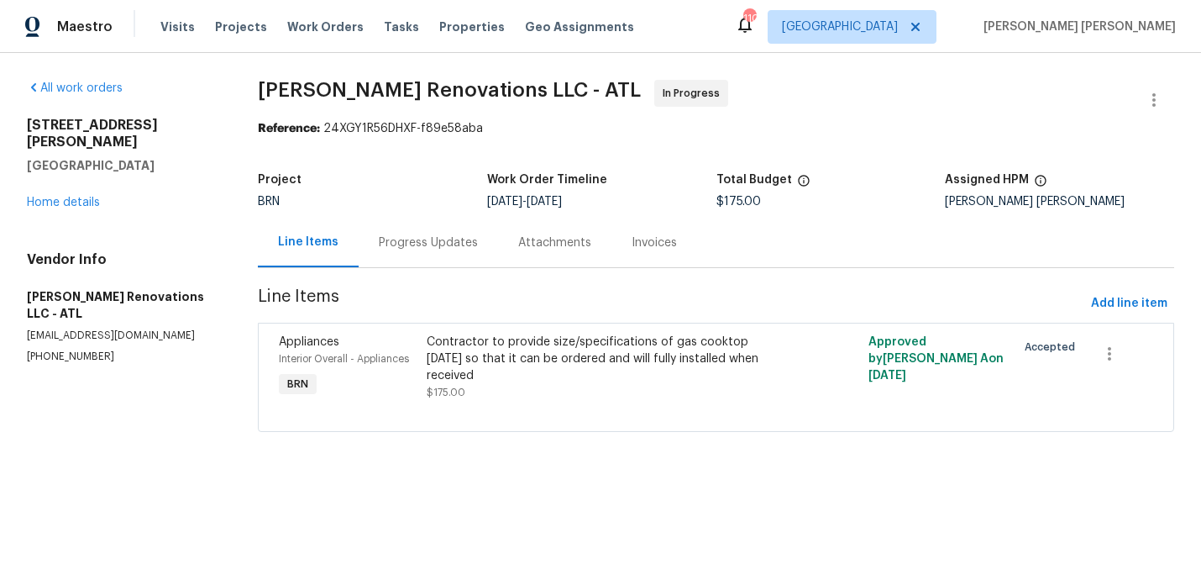
click at [418, 250] on div "Progress Updates" at bounding box center [428, 242] width 99 height 17
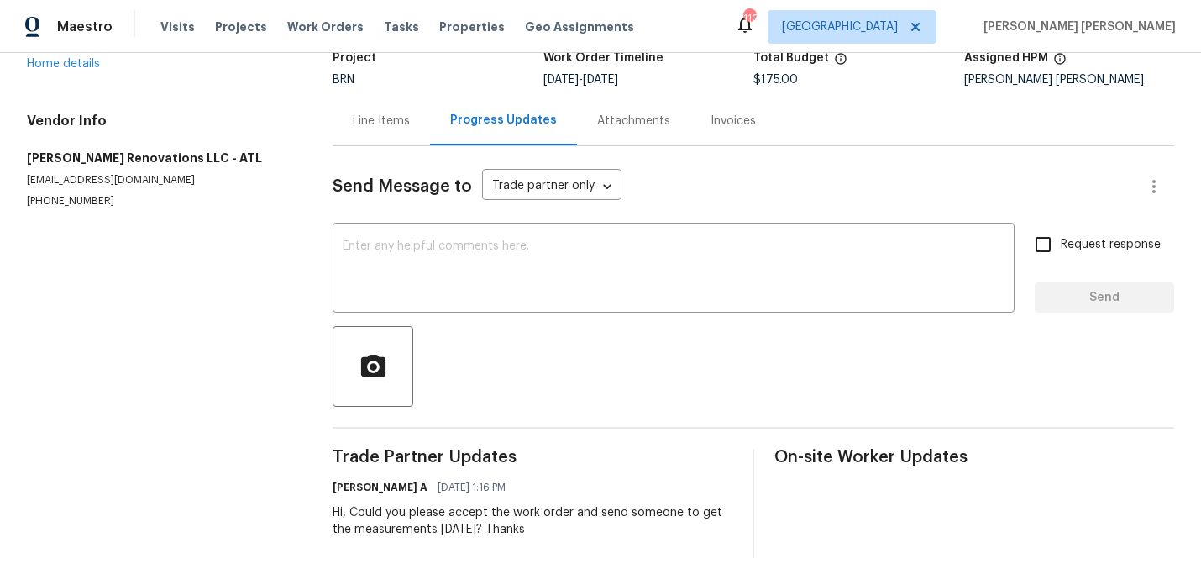
scroll to position [121, 0]
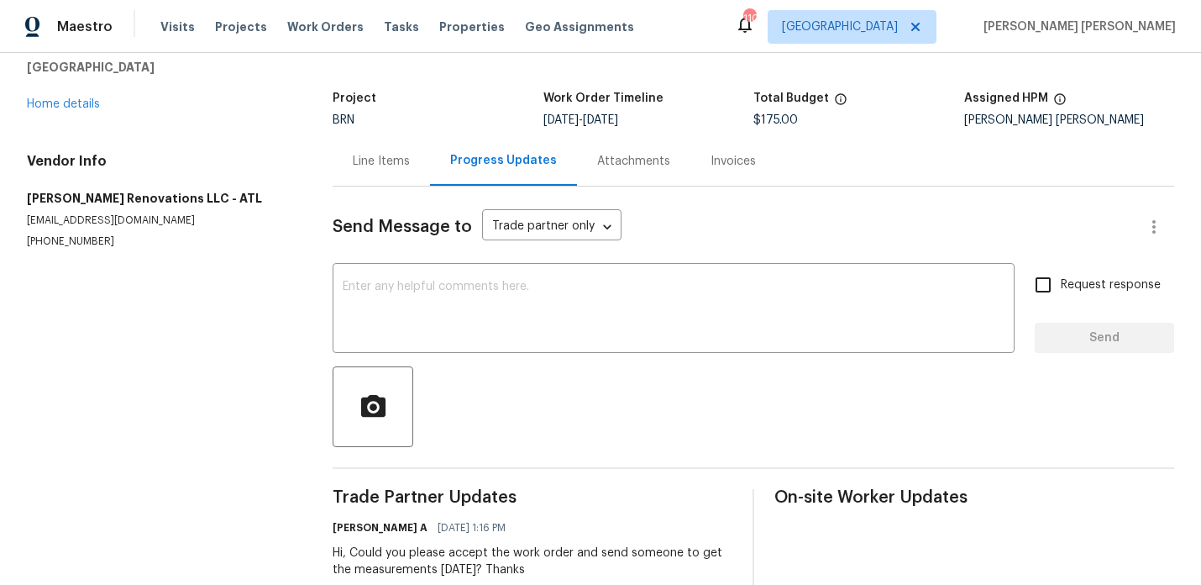
scroll to position [122, 0]
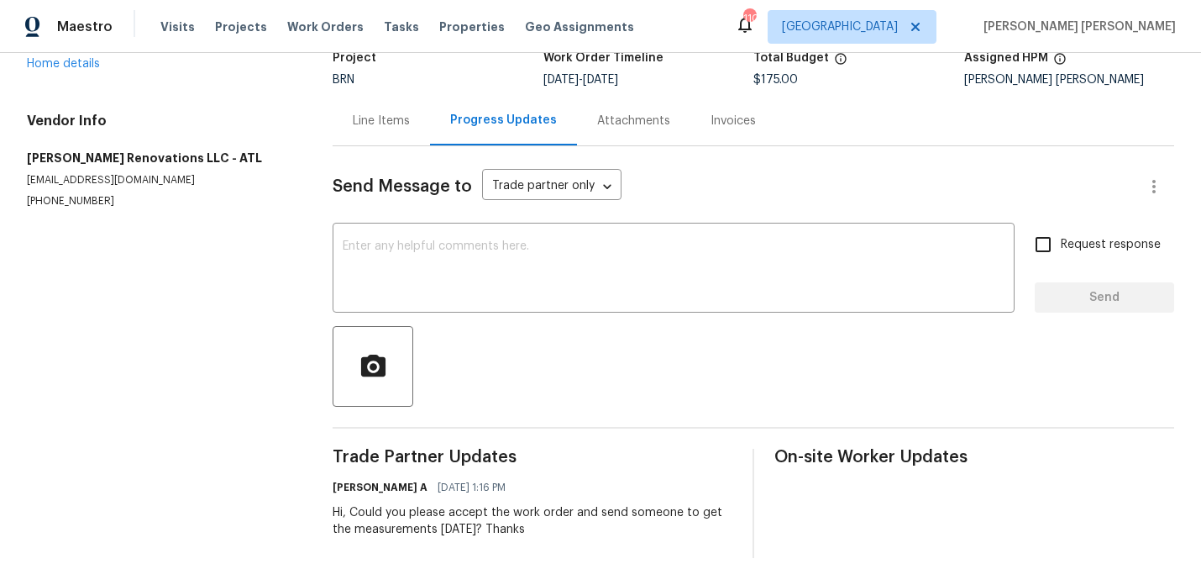
click at [385, 120] on div "Line Items" at bounding box center [381, 121] width 57 height 17
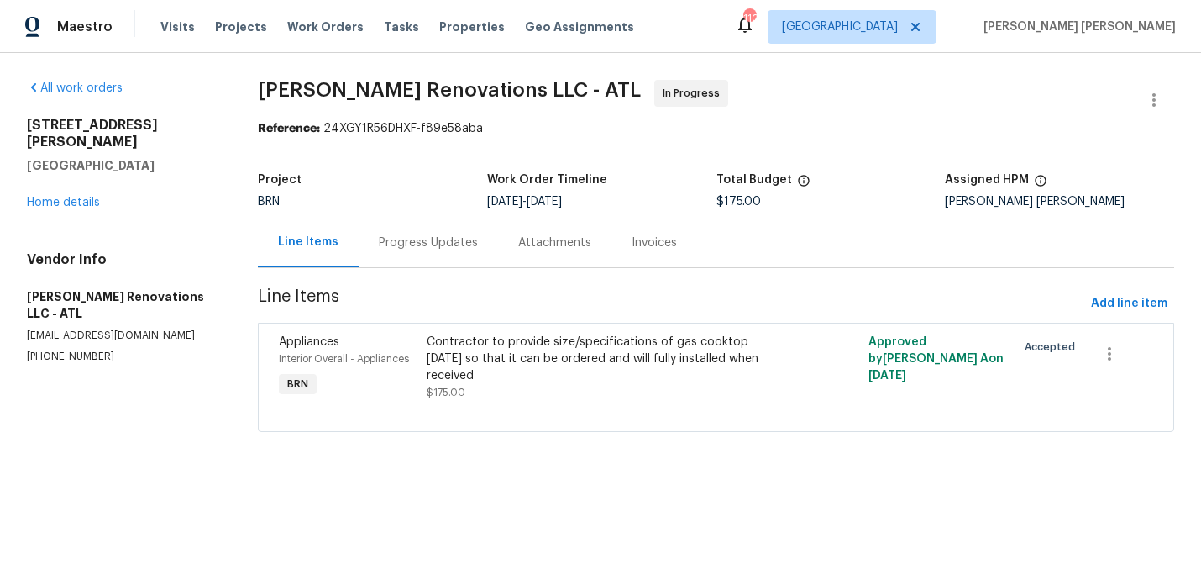
click at [474, 372] on div "Contractor to provide size/specifications of gas cooktop today so that it can b…" at bounding box center [606, 367] width 359 height 67
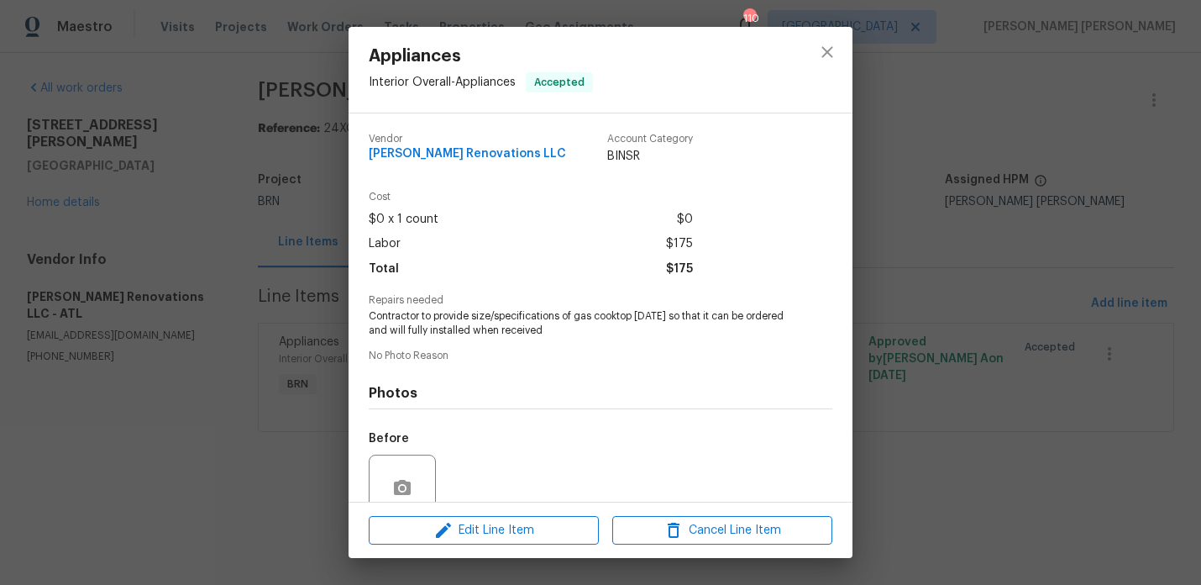
scroll to position [146, 0]
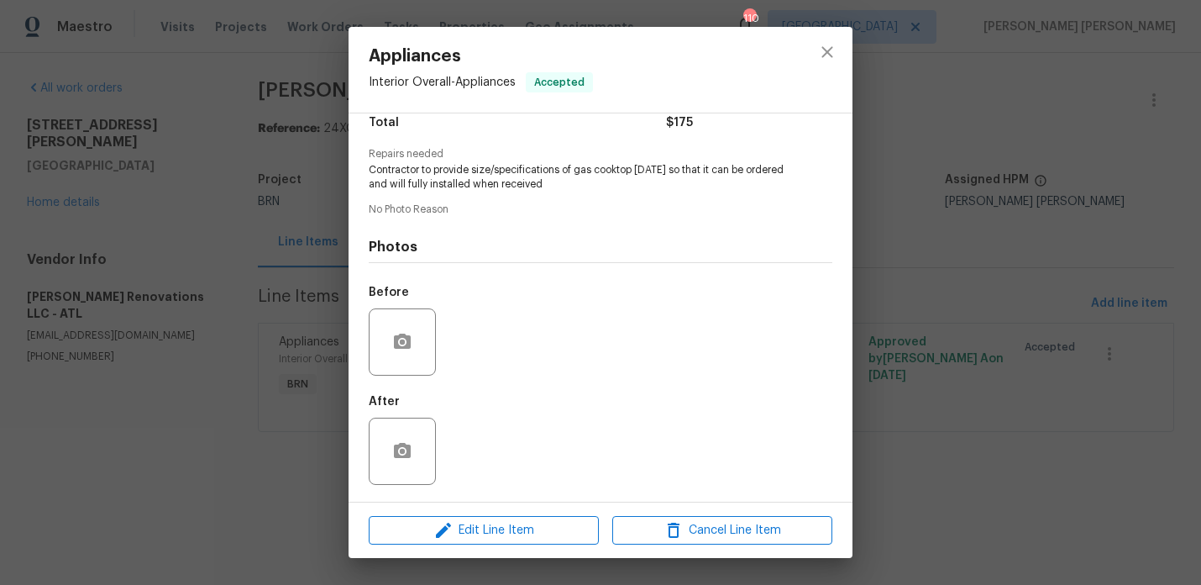
click at [285, 303] on div "Appliances Interior Overall - Appliances Accepted Vendor Aseem Renovations LLC …" at bounding box center [600, 292] width 1201 height 585
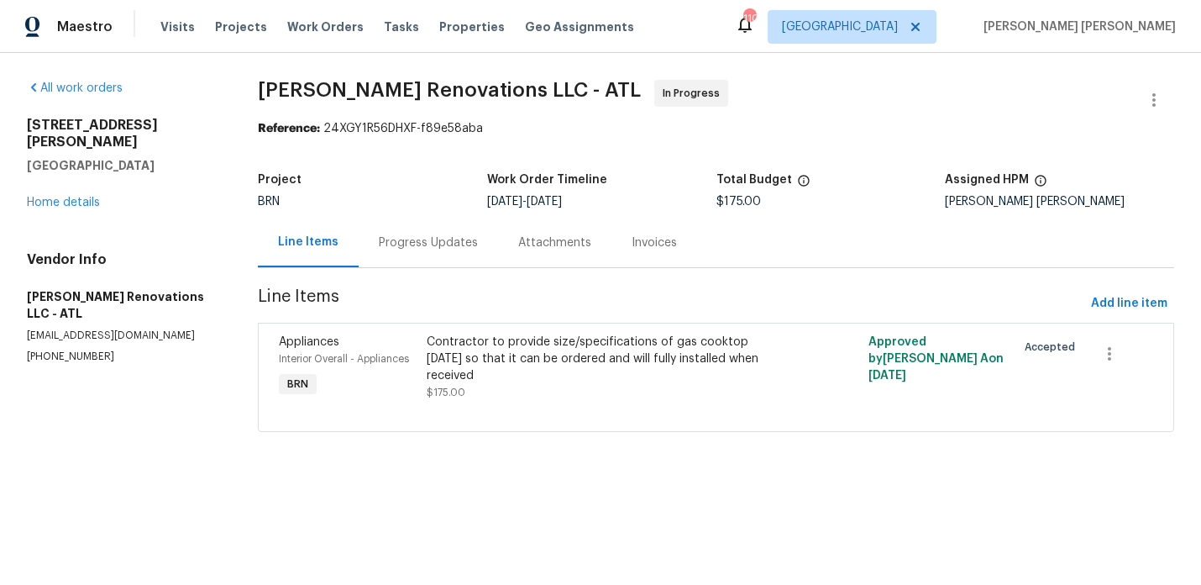
click at [428, 254] on div "Progress Updates" at bounding box center [428, 243] width 139 height 50
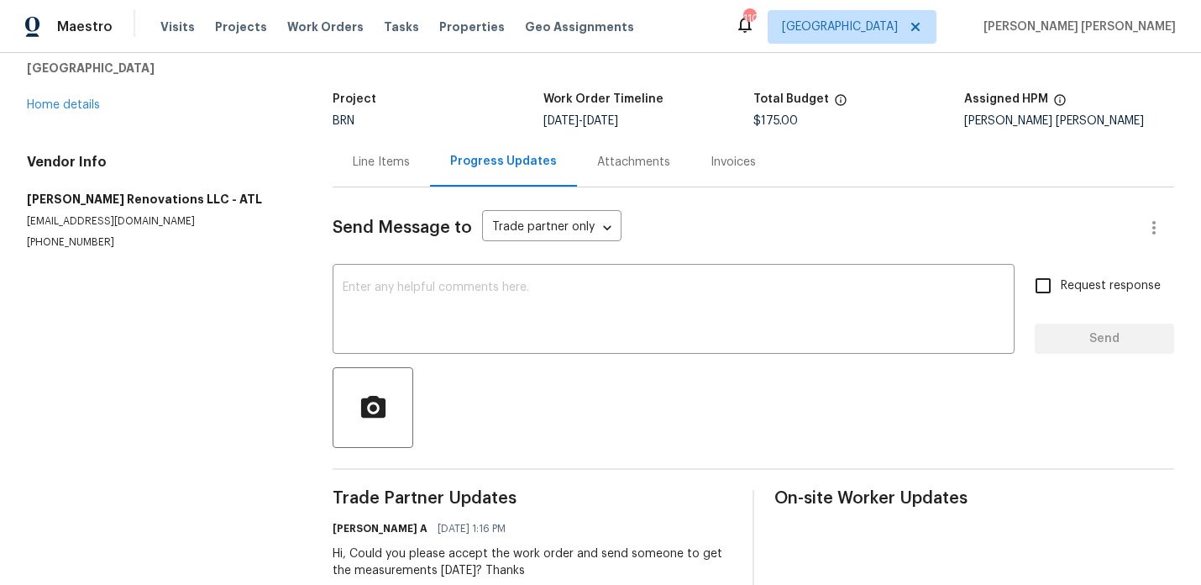
scroll to position [122, 0]
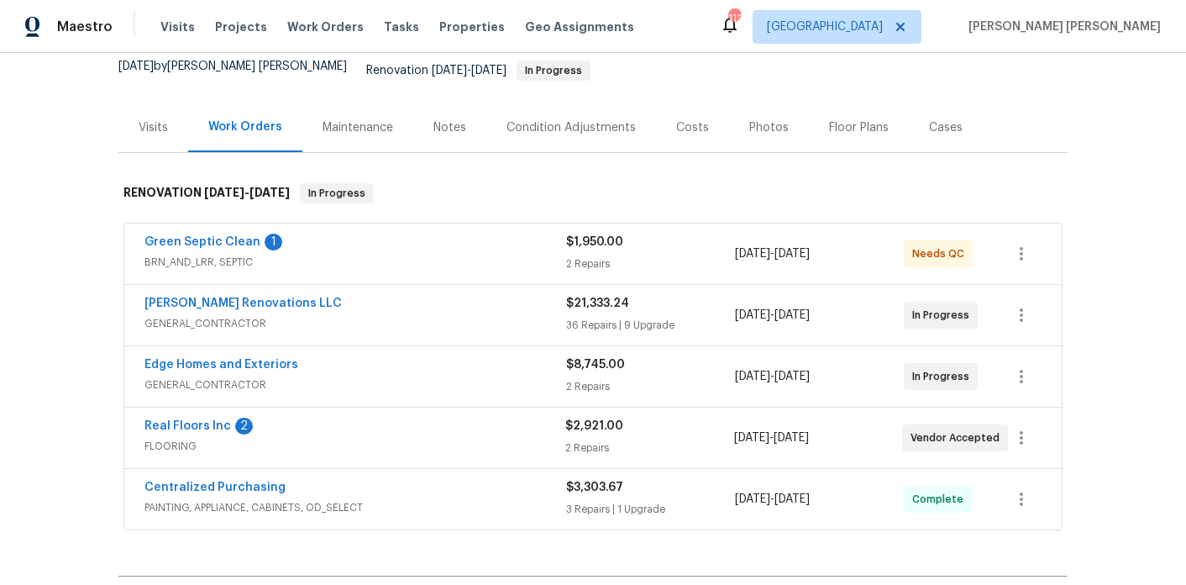
scroll to position [167, 0]
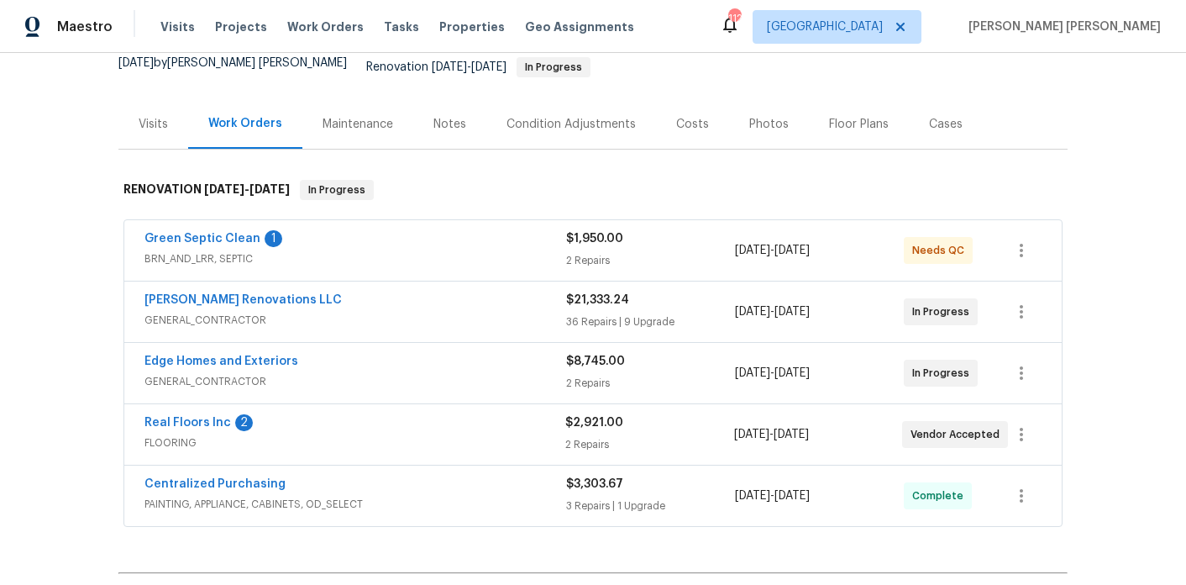
click at [189, 404] on div "Real Floors Inc 2 FLOORING $2,921.00 2 Repairs 9/23/2025 - 10/3/2025 Vendor Acc…" at bounding box center [592, 434] width 937 height 60
click at [189, 417] on link "Real Floors Inc" at bounding box center [187, 423] width 87 height 12
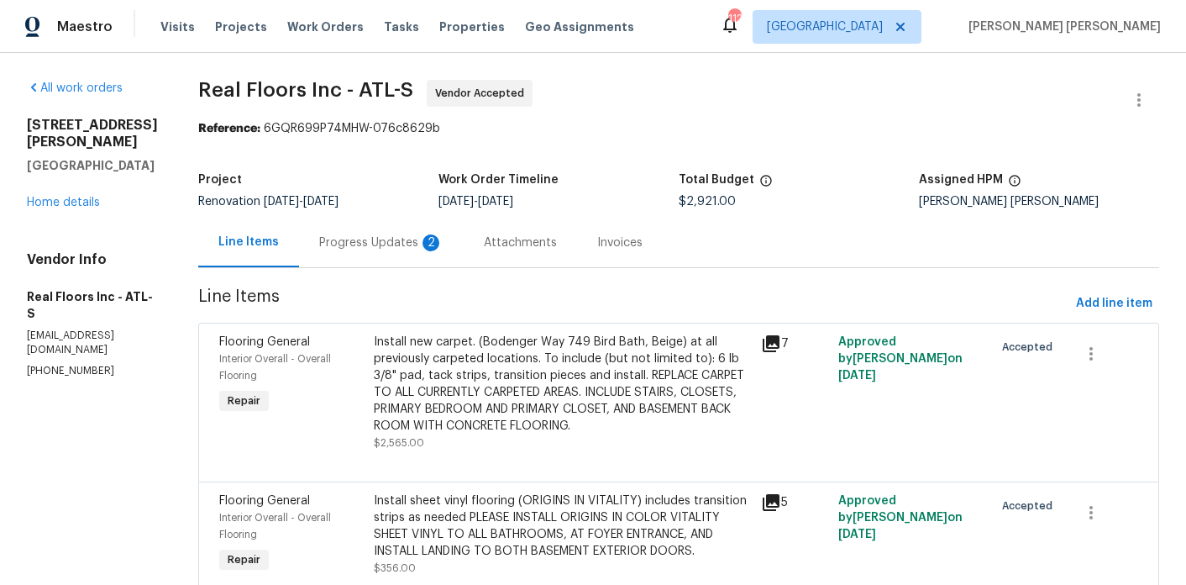
click at [390, 260] on div "Progress Updates 2" at bounding box center [381, 243] width 165 height 50
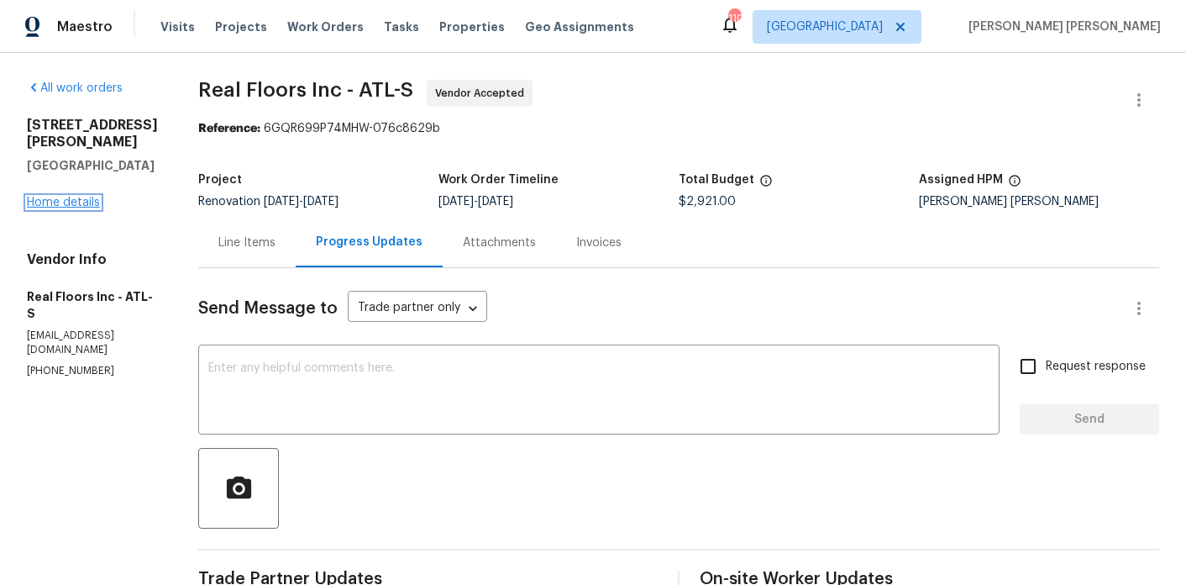
click at [68, 197] on link "Home details" at bounding box center [63, 203] width 73 height 12
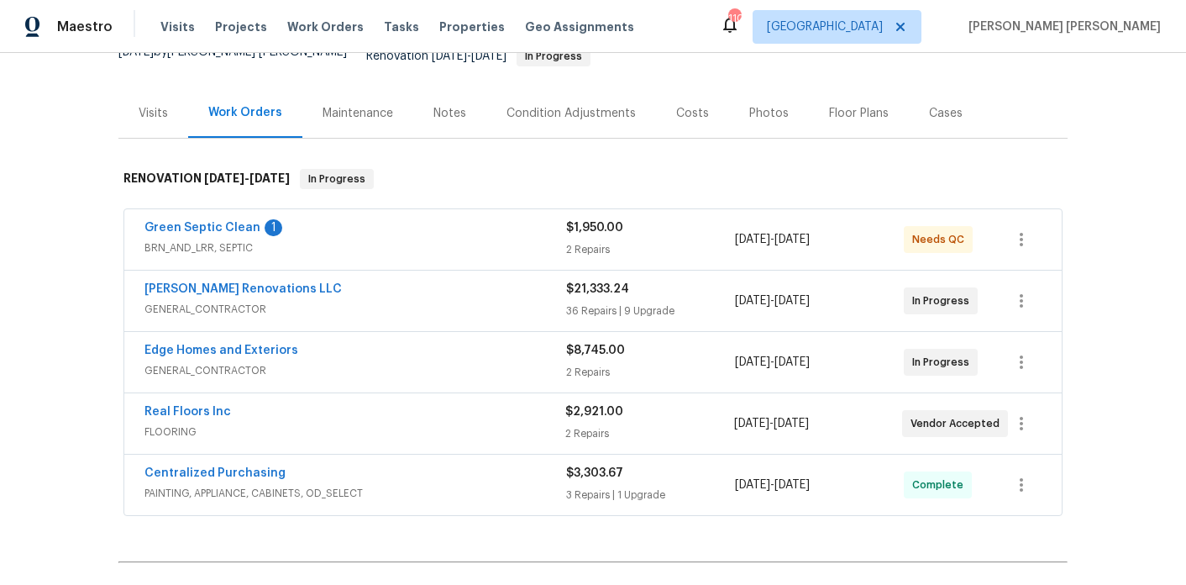
scroll to position [249, 0]
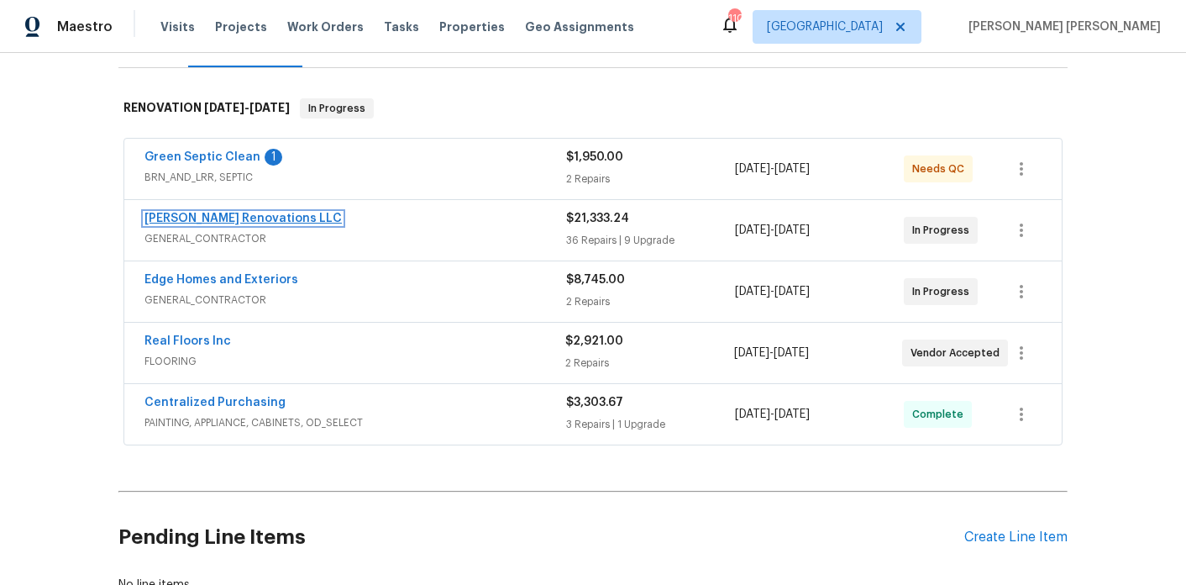
click at [251, 213] on link "Aseem Renovations LLC" at bounding box center [242, 219] width 197 height 12
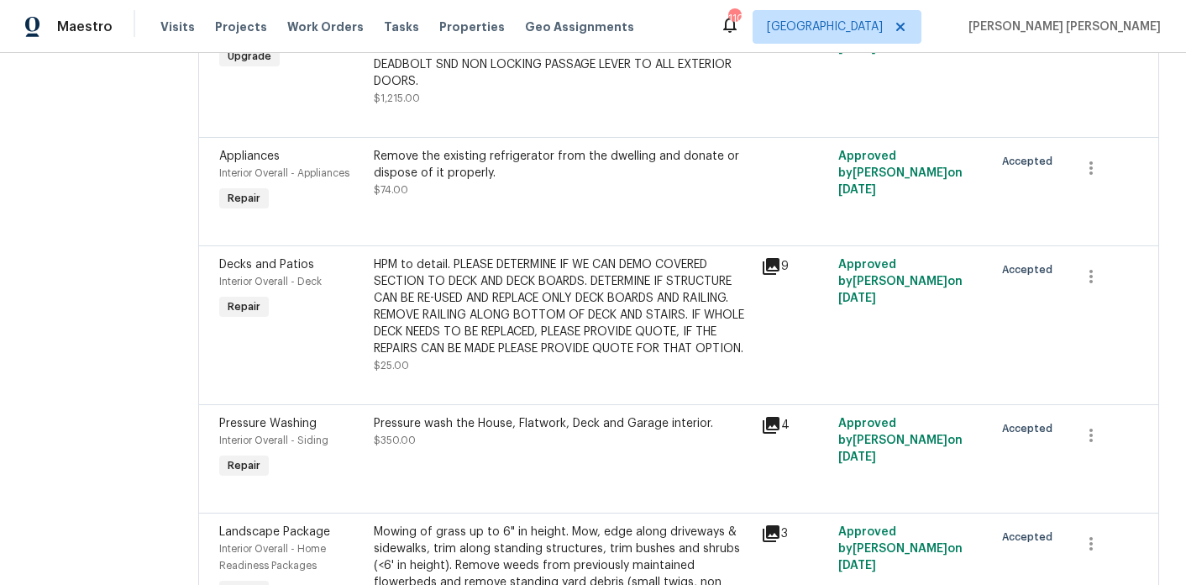
scroll to position [1515, 0]
